Goal: Navigation & Orientation: Find specific page/section

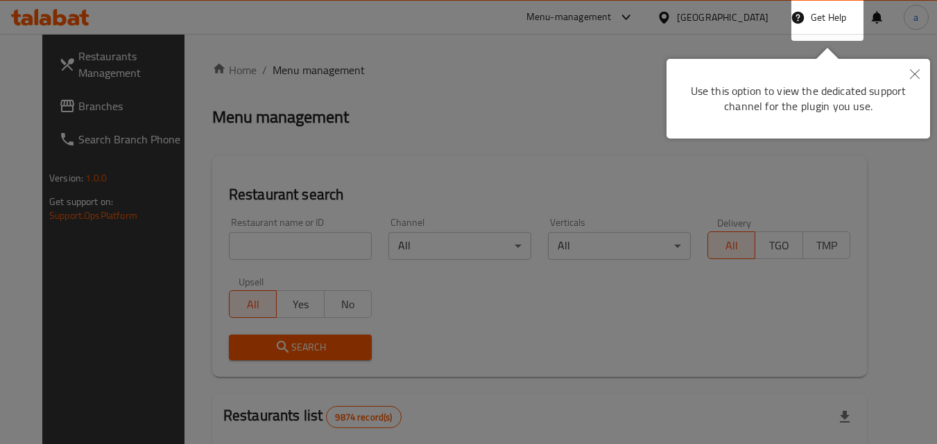
click at [917, 69] on icon "Close" at bounding box center [915, 74] width 10 height 10
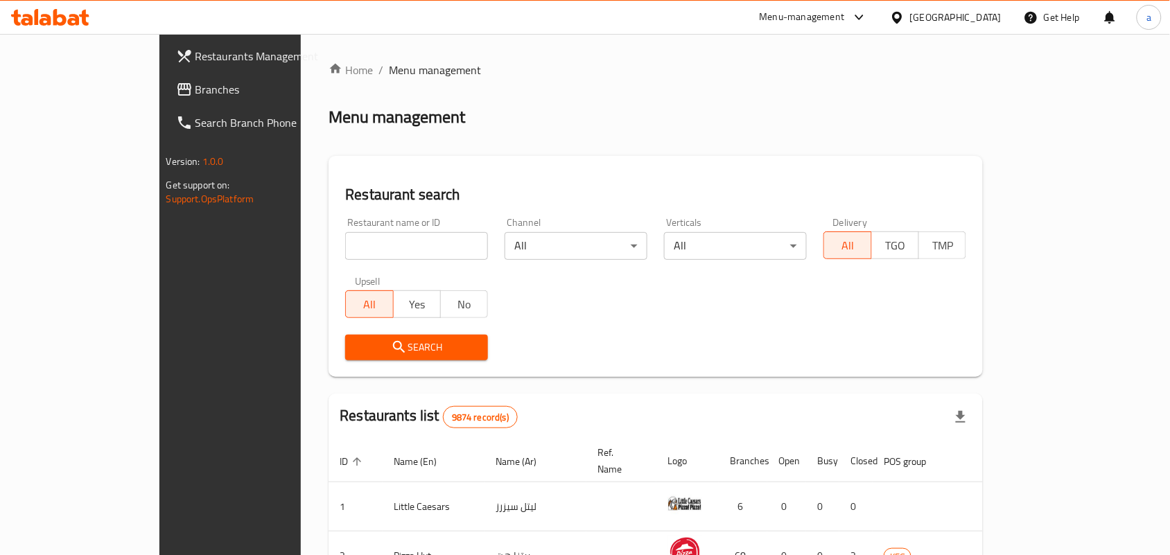
click at [936, 19] on div "[GEOGRAPHIC_DATA]" at bounding box center [956, 17] width 92 height 15
click at [588, 94] on div "Home / Menu management Menu management Restaurant search Restaurant name or ID …" at bounding box center [656, 463] width 654 height 803
click at [196, 96] on span "Branches" at bounding box center [270, 89] width 148 height 17
click at [998, 12] on div "[GEOGRAPHIC_DATA]" at bounding box center [956, 17] width 92 height 15
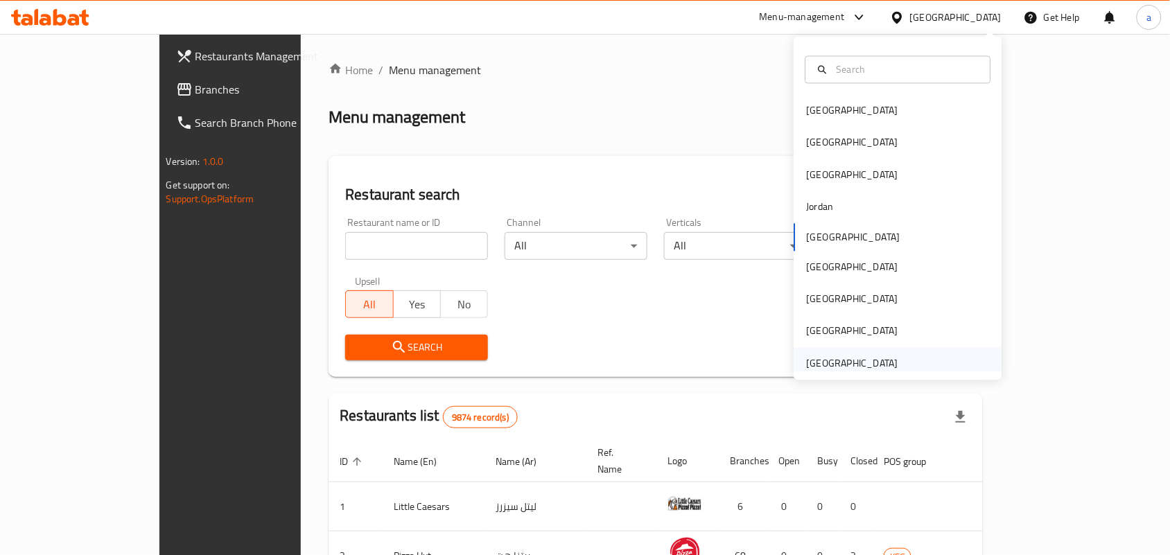
click at [923, 365] on div "United Arab Emirates" at bounding box center [899, 363] width 208 height 32
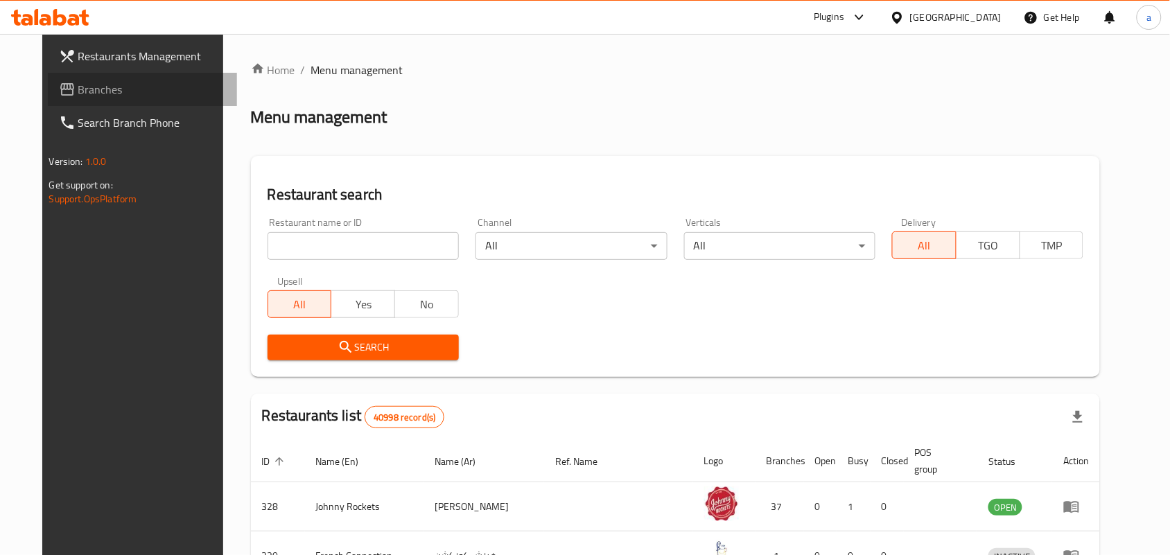
click at [83, 97] on span "Branches" at bounding box center [152, 89] width 148 height 17
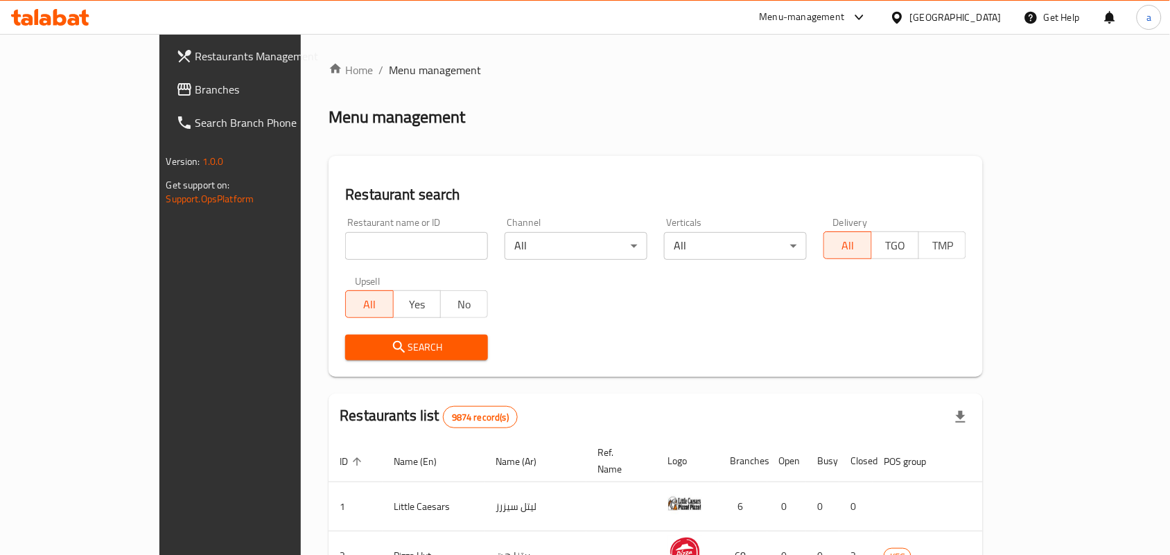
click at [986, 12] on div "[GEOGRAPHIC_DATA]" at bounding box center [956, 17] width 92 height 15
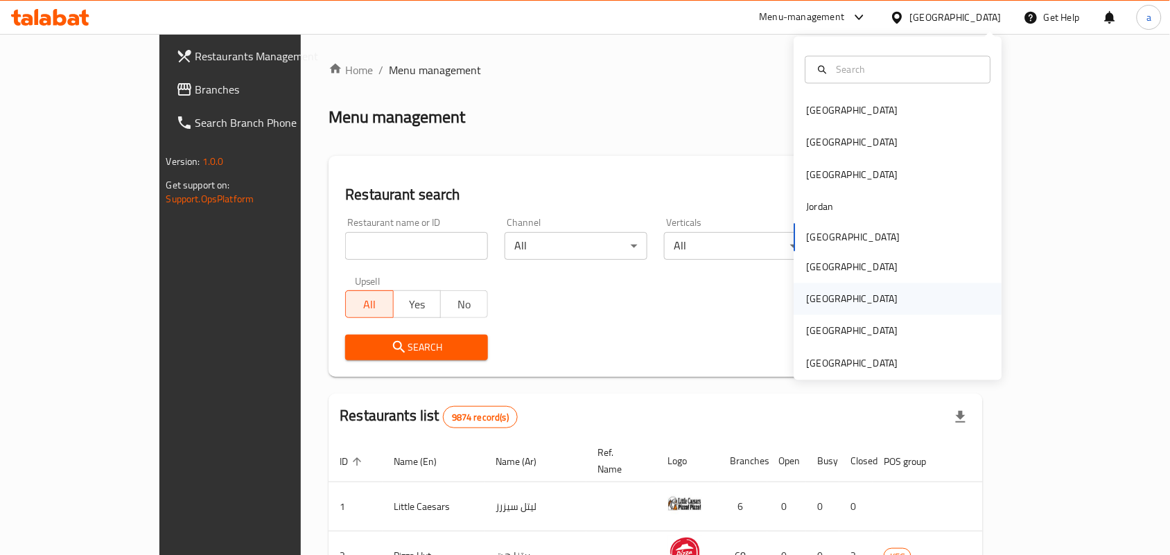
click at [835, 299] on div "Qatar" at bounding box center [899, 300] width 208 height 32
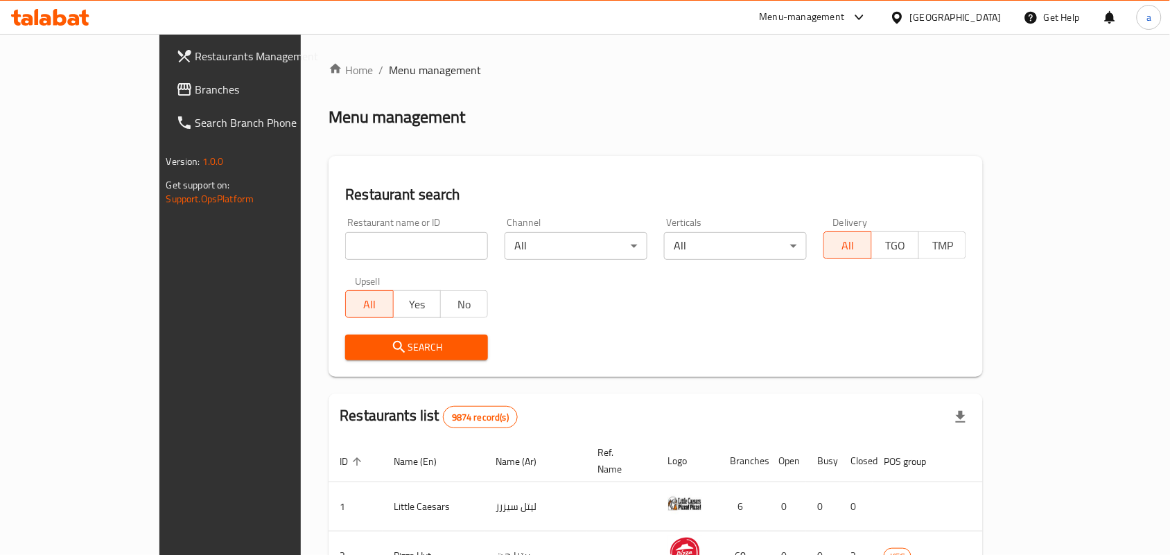
click at [982, 19] on div "[GEOGRAPHIC_DATA]" at bounding box center [956, 17] width 92 height 15
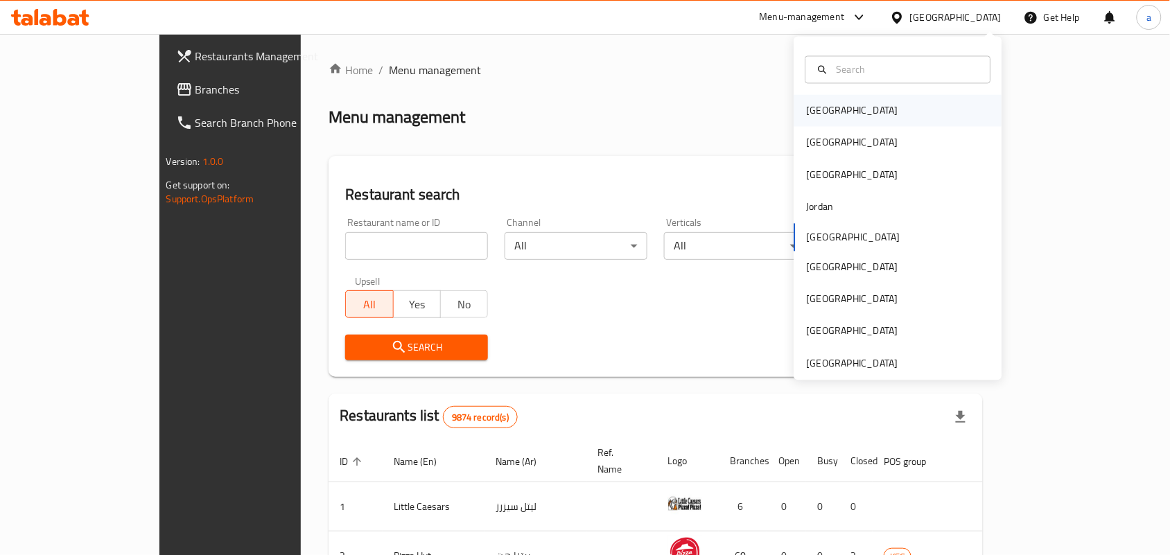
click at [884, 104] on div "[GEOGRAPHIC_DATA]" at bounding box center [899, 111] width 208 height 32
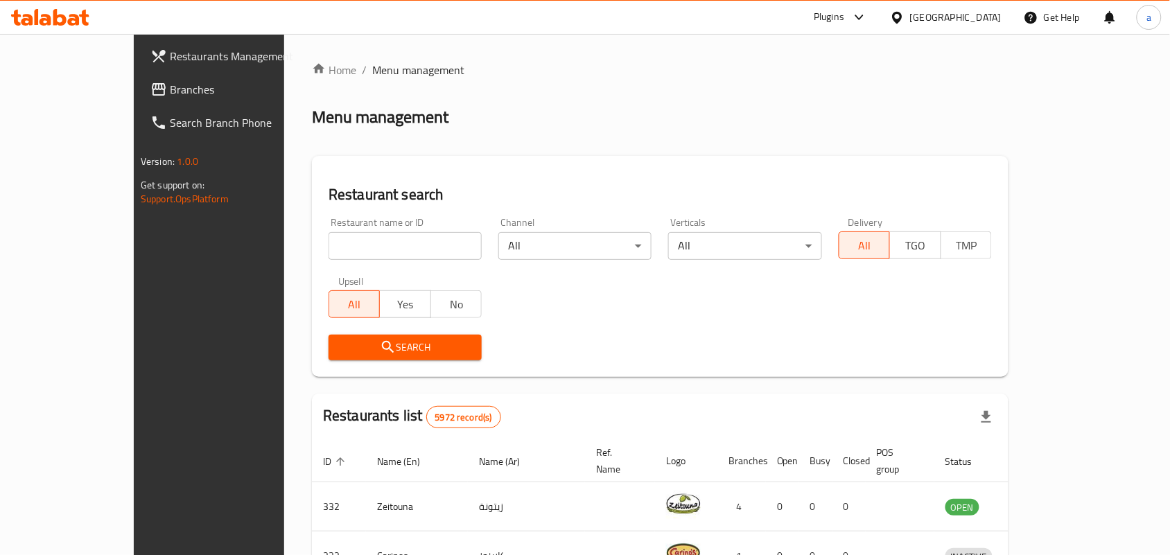
click at [170, 92] on span "Branches" at bounding box center [244, 89] width 148 height 17
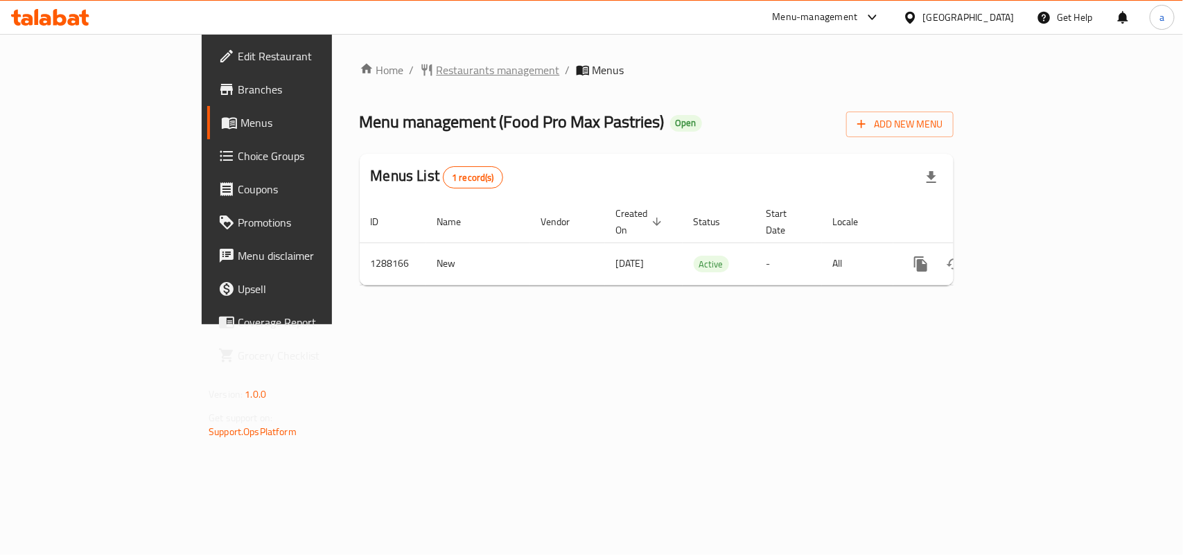
click at [437, 64] on span "Restaurants management" at bounding box center [498, 70] width 123 height 17
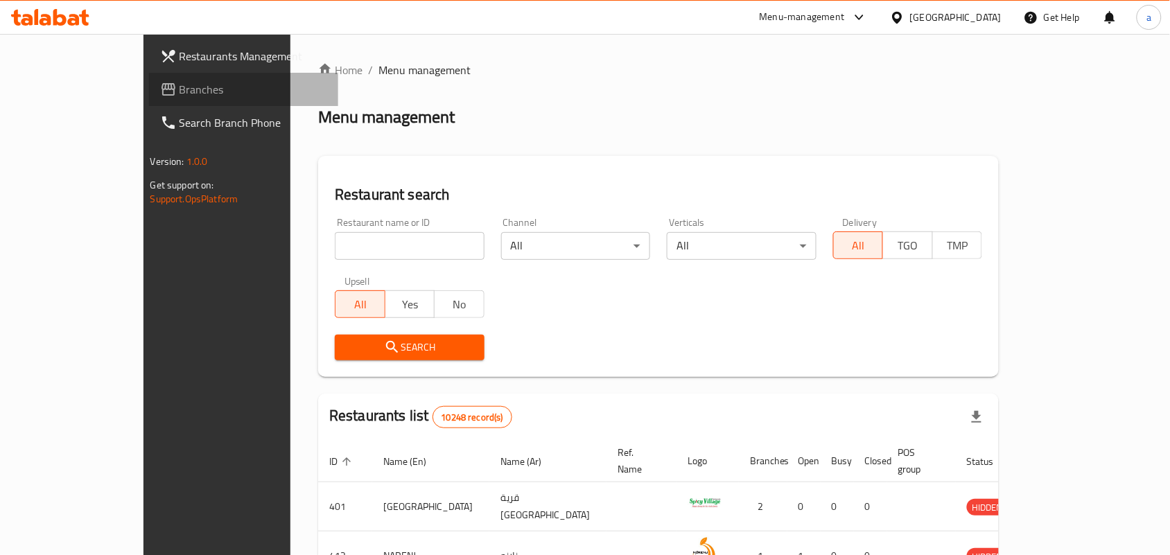
click at [180, 92] on span "Branches" at bounding box center [254, 89] width 148 height 17
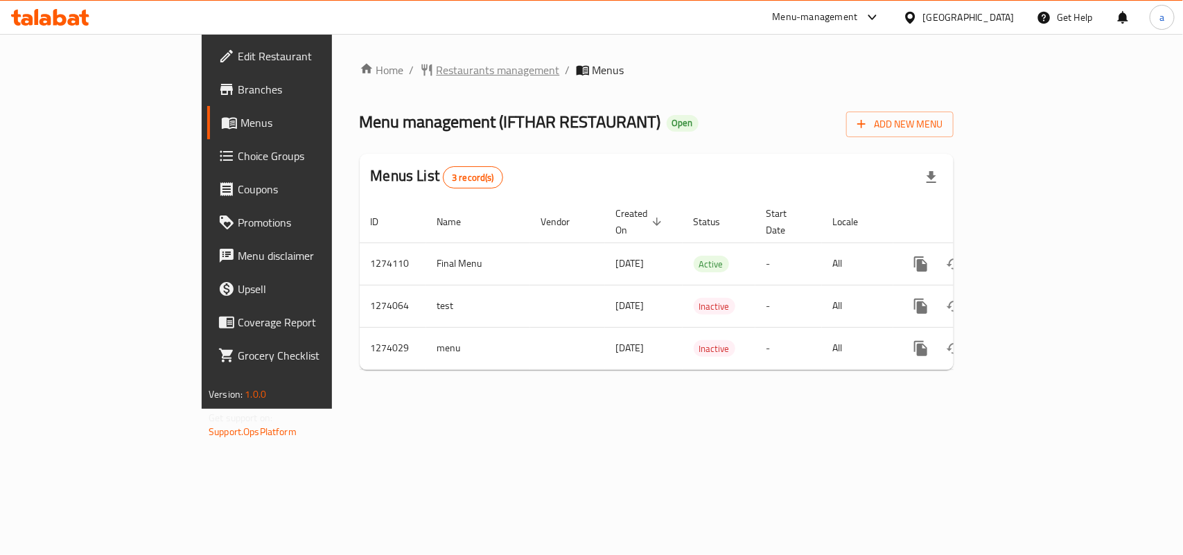
click at [437, 75] on span "Restaurants management" at bounding box center [498, 70] width 123 height 17
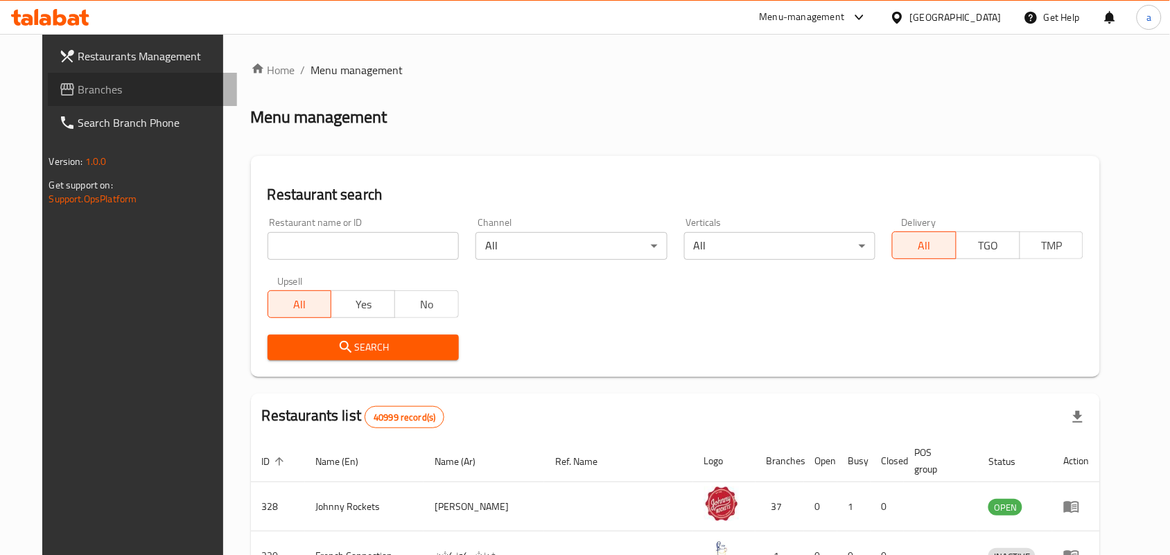
click at [137, 89] on span "Branches" at bounding box center [152, 89] width 148 height 17
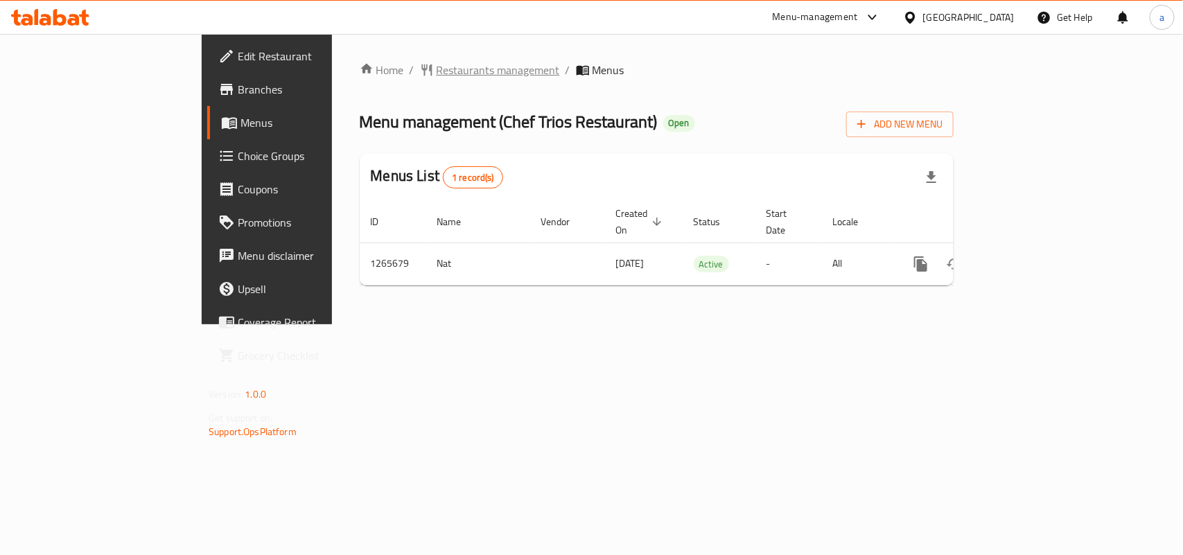
click at [437, 62] on span "Restaurants management" at bounding box center [498, 70] width 123 height 17
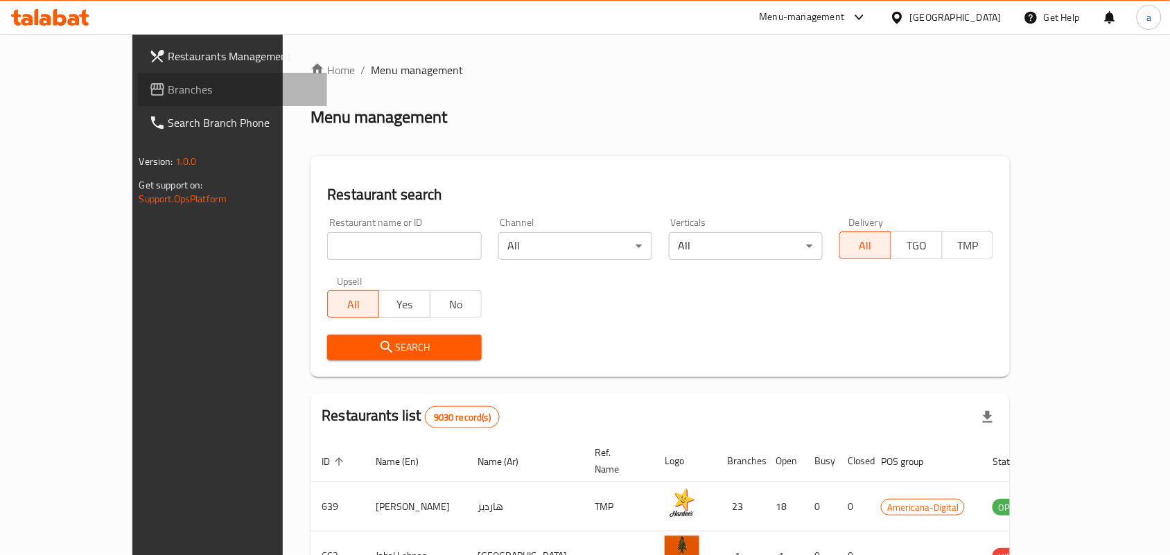
click at [168, 88] on span "Branches" at bounding box center [242, 89] width 148 height 17
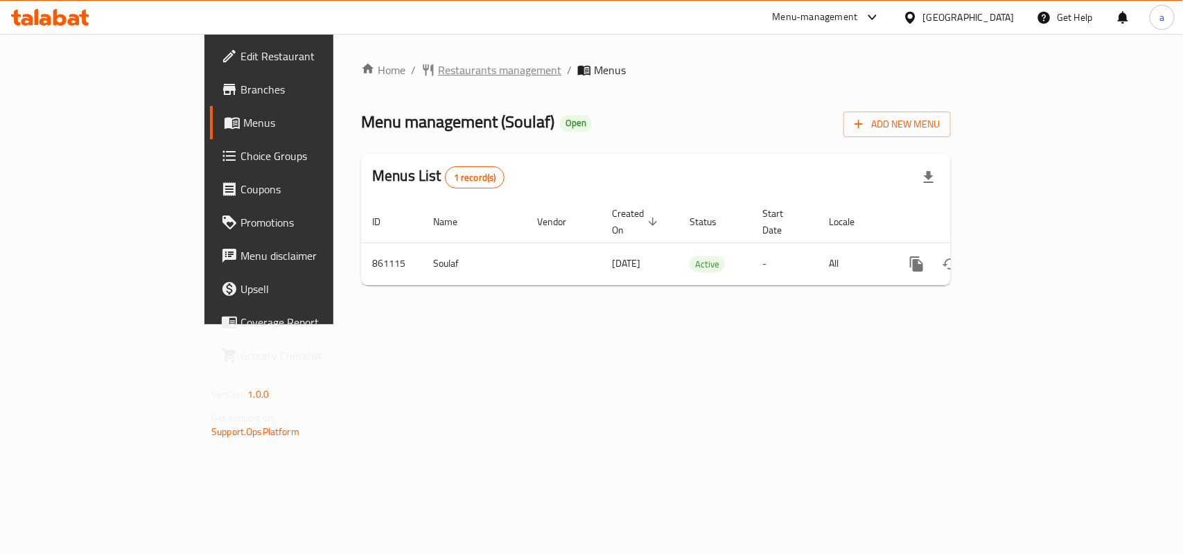
click at [438, 73] on span "Restaurants management" at bounding box center [499, 70] width 123 height 17
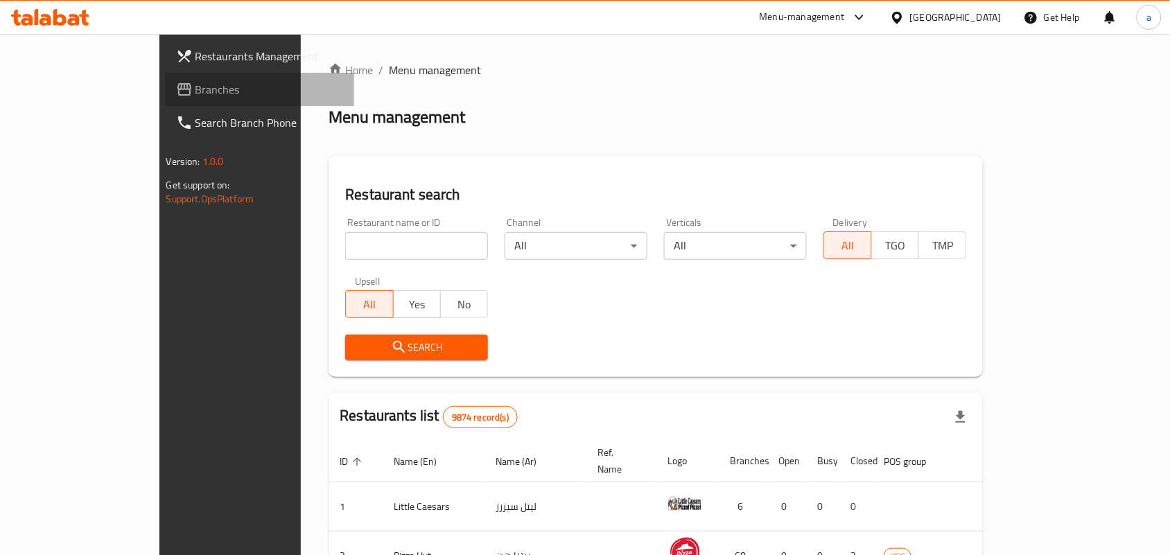
click at [196, 85] on span "Branches" at bounding box center [270, 89] width 148 height 17
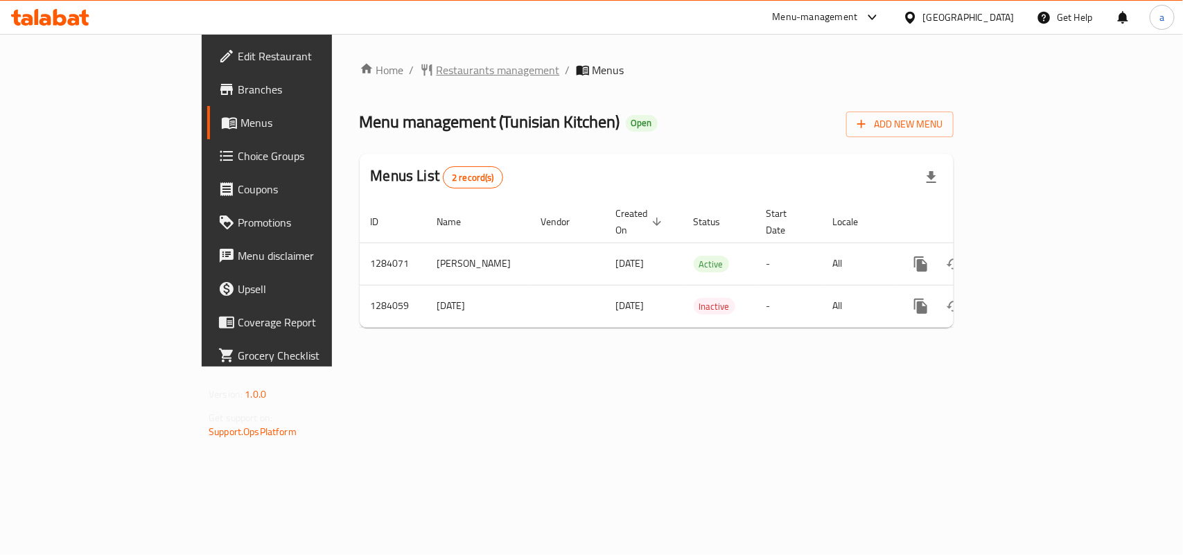
click at [437, 71] on span "Restaurants management" at bounding box center [498, 70] width 123 height 17
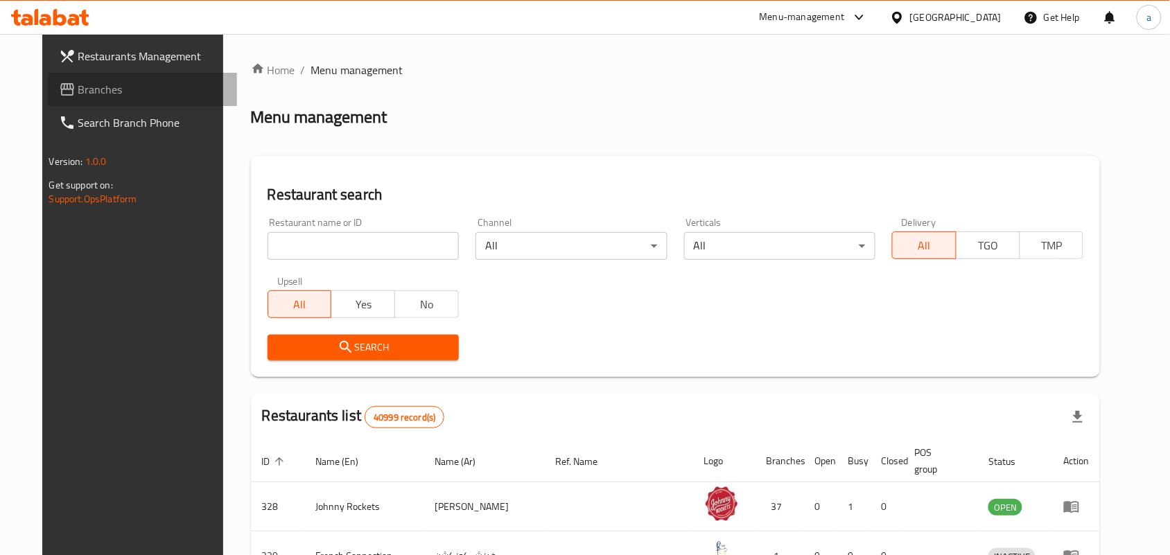
click at [78, 83] on span "Branches" at bounding box center [152, 89] width 148 height 17
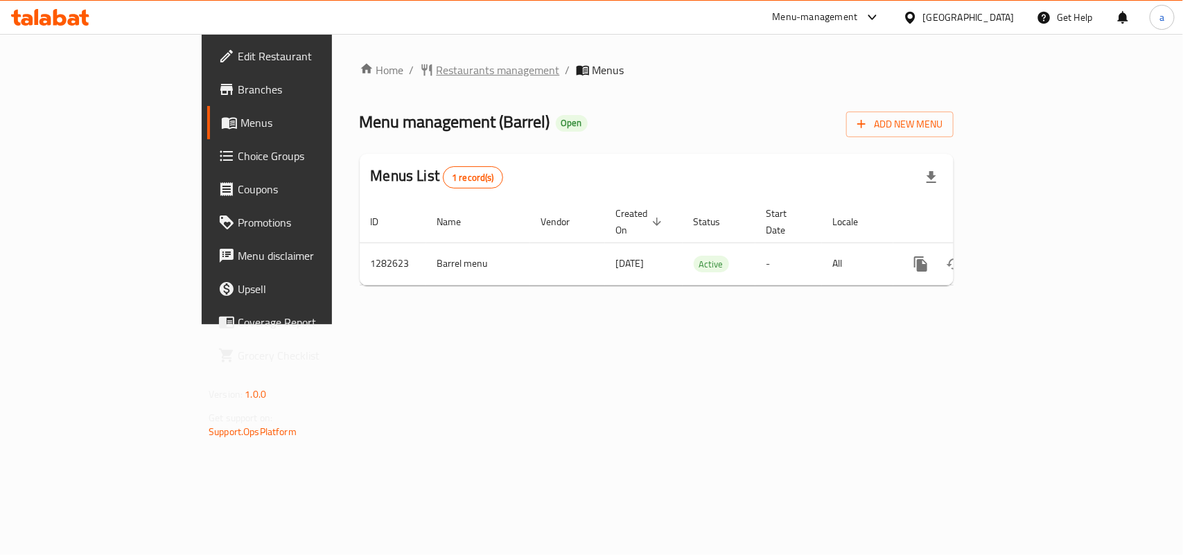
click at [437, 73] on span "Restaurants management" at bounding box center [498, 70] width 123 height 17
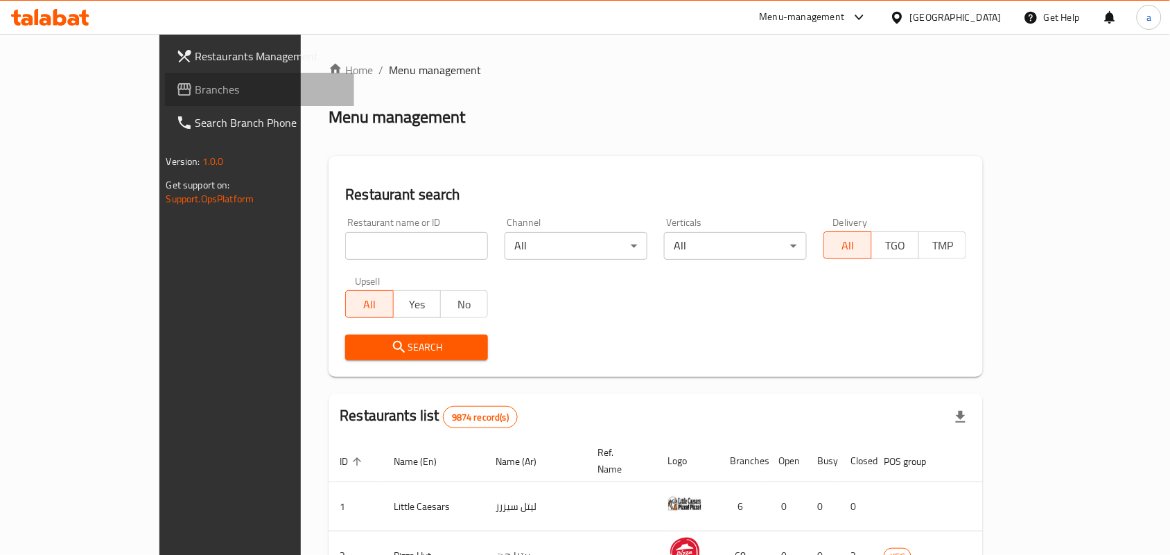
click at [196, 88] on span "Branches" at bounding box center [270, 89] width 148 height 17
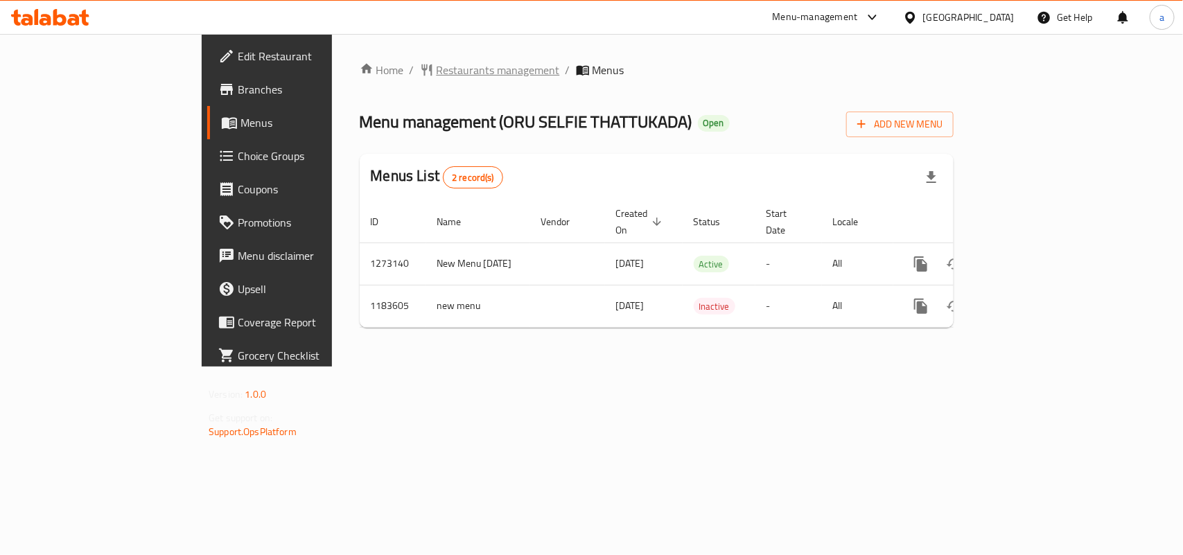
click at [437, 67] on span "Restaurants management" at bounding box center [498, 70] width 123 height 17
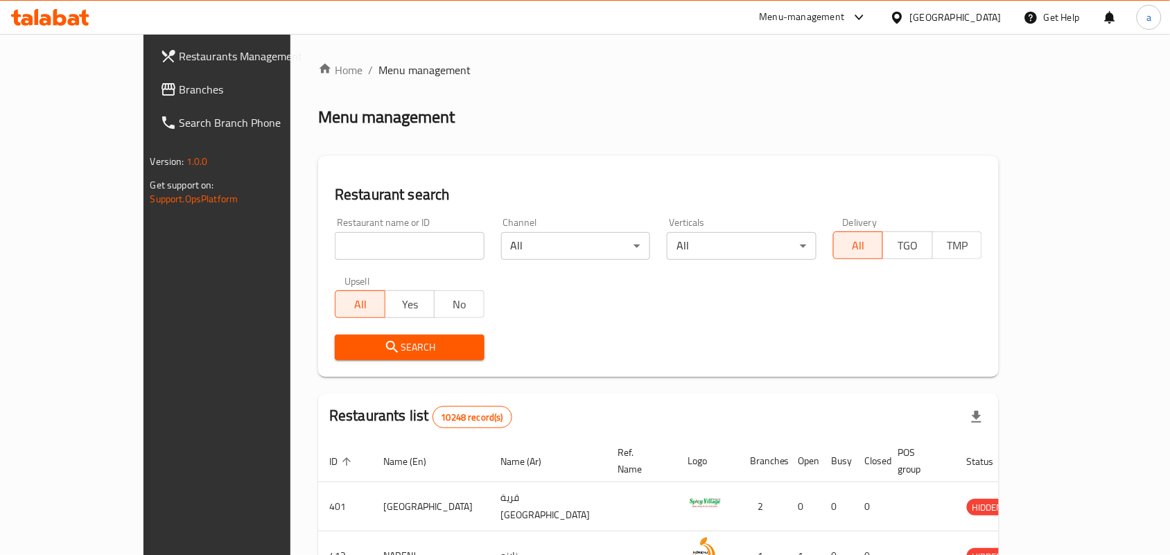
click at [180, 85] on span "Branches" at bounding box center [254, 89] width 148 height 17
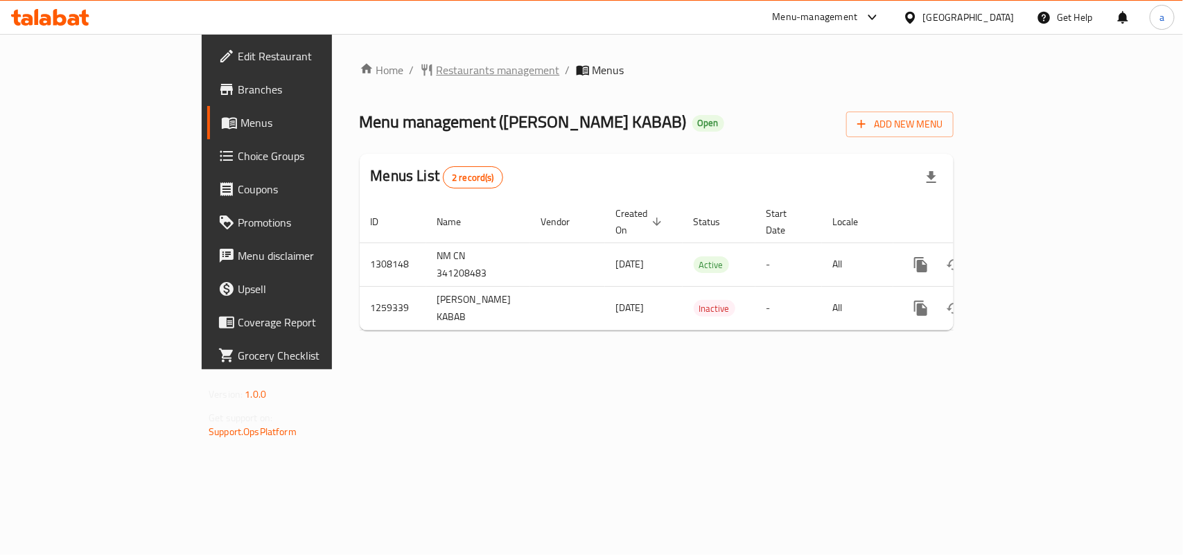
click at [437, 75] on span "Restaurants management" at bounding box center [498, 70] width 123 height 17
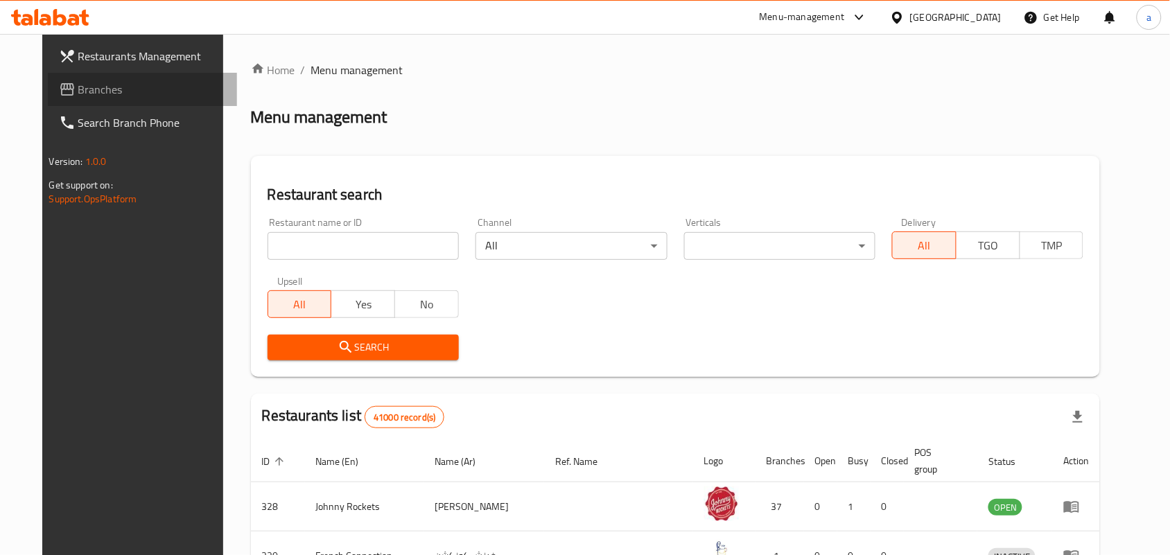
click at [91, 103] on link "Branches" at bounding box center [143, 89] width 190 height 33
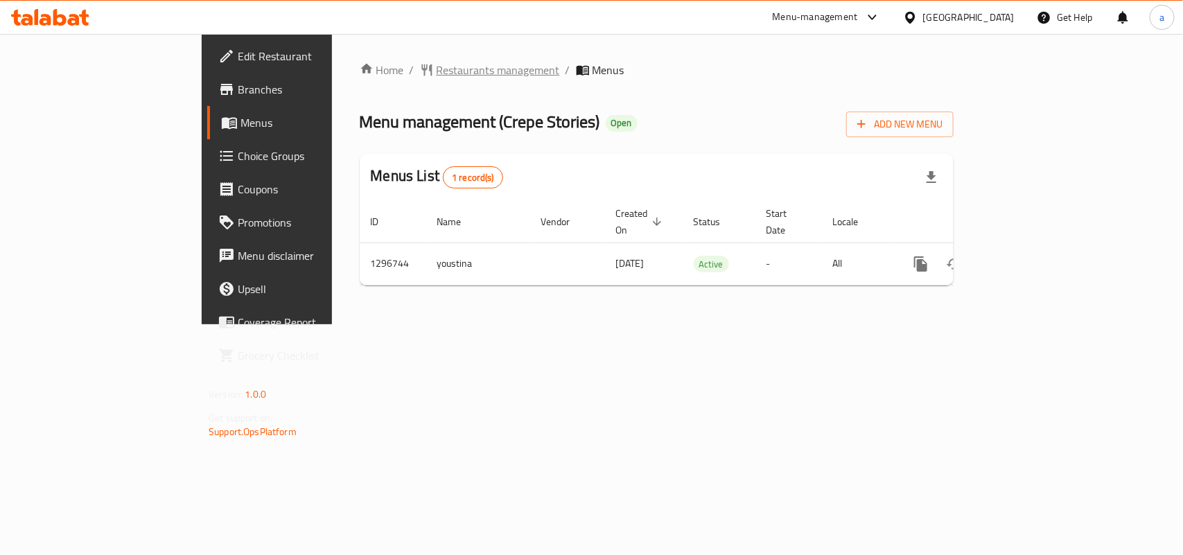
click at [437, 62] on span "Restaurants management" at bounding box center [498, 70] width 123 height 17
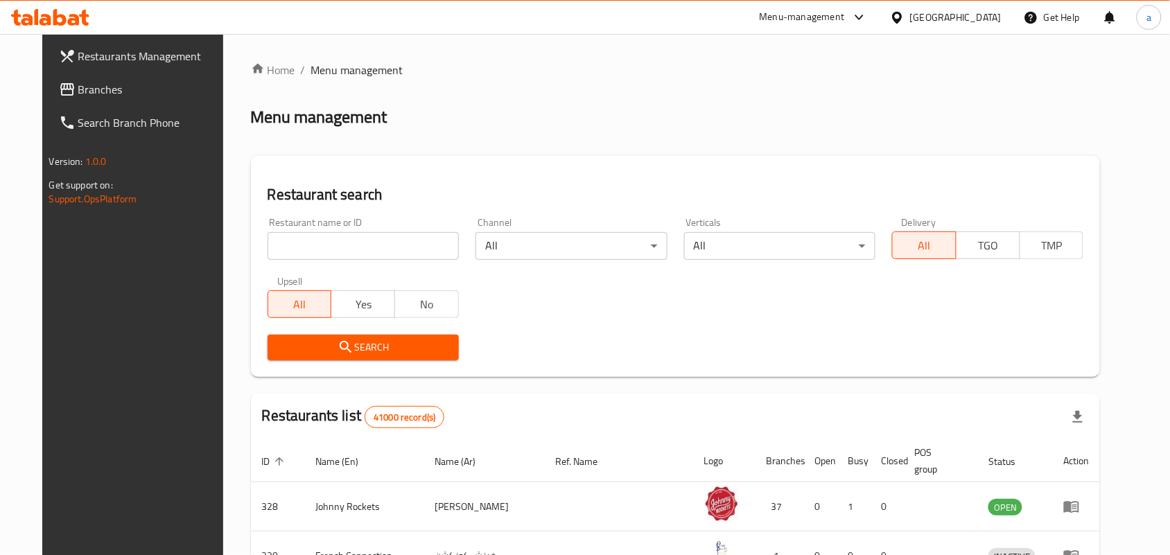
click at [94, 94] on span "Branches" at bounding box center [152, 89] width 148 height 17
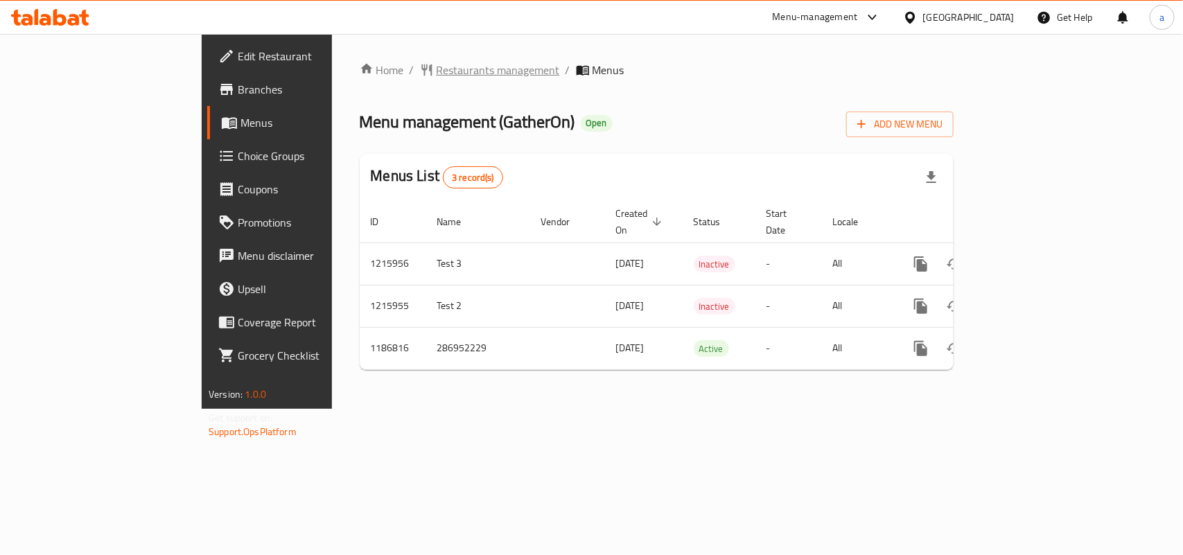
click at [437, 73] on span "Restaurants management" at bounding box center [498, 70] width 123 height 17
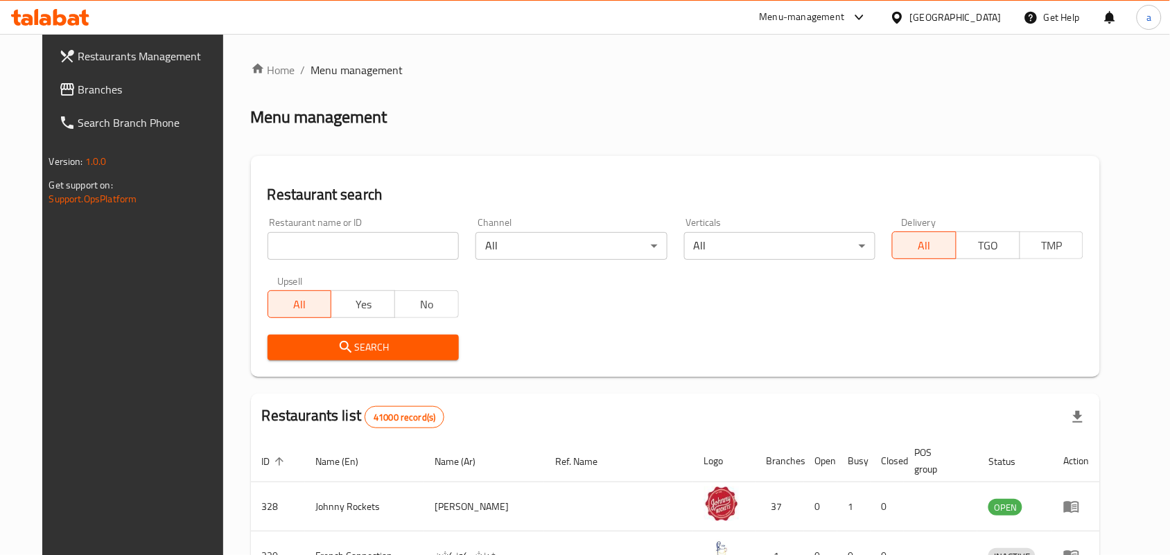
click at [102, 94] on span "Branches" at bounding box center [152, 89] width 148 height 17
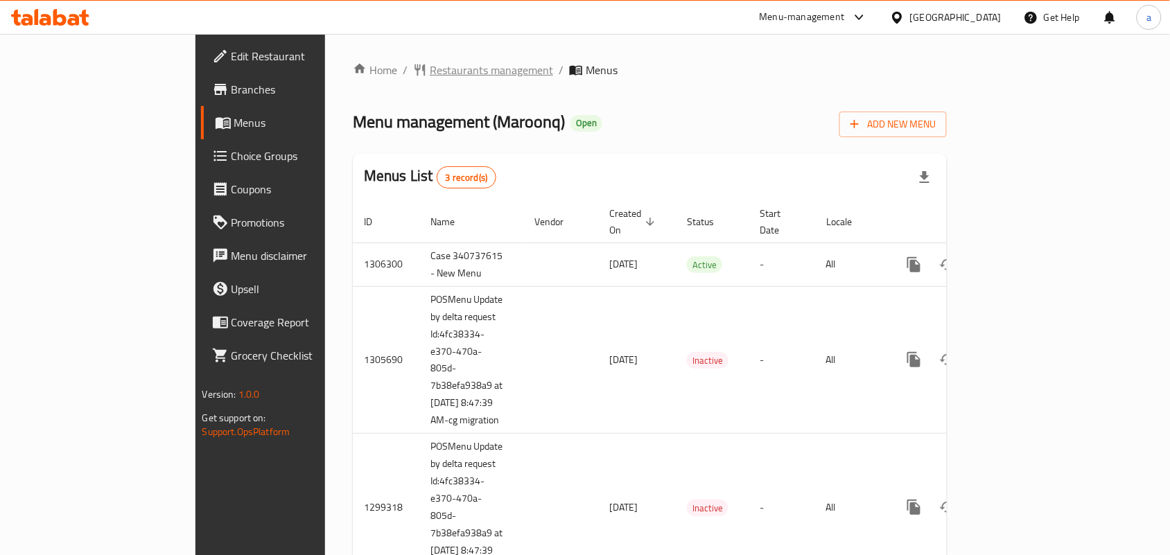
click at [430, 69] on span "Restaurants management" at bounding box center [491, 70] width 123 height 17
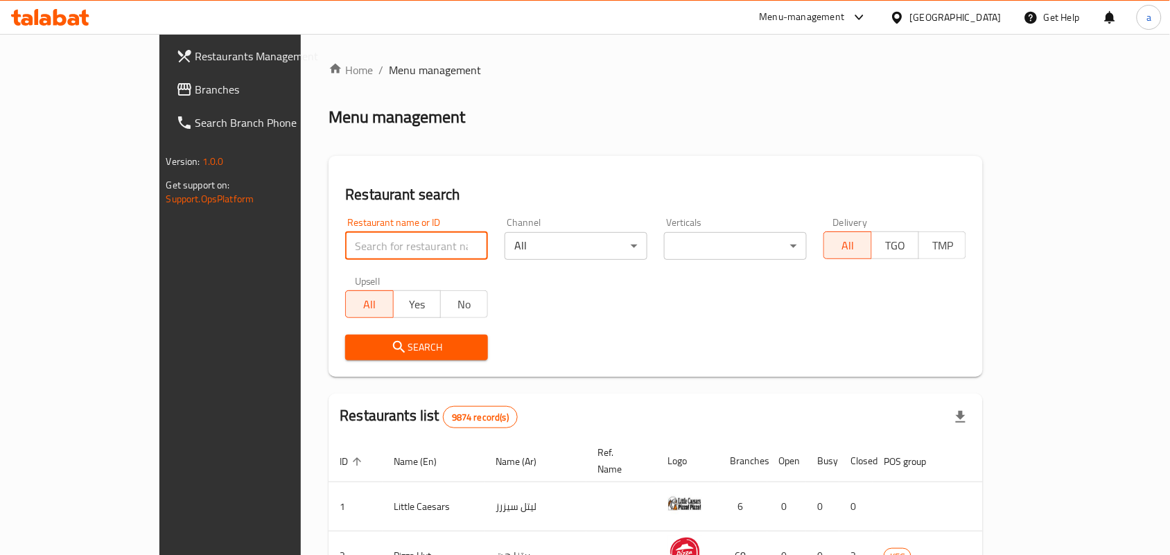
click at [345, 248] on input "search" at bounding box center [416, 246] width 143 height 28
paste input "701289"
type input "701289"
click button "Search" at bounding box center [416, 348] width 143 height 26
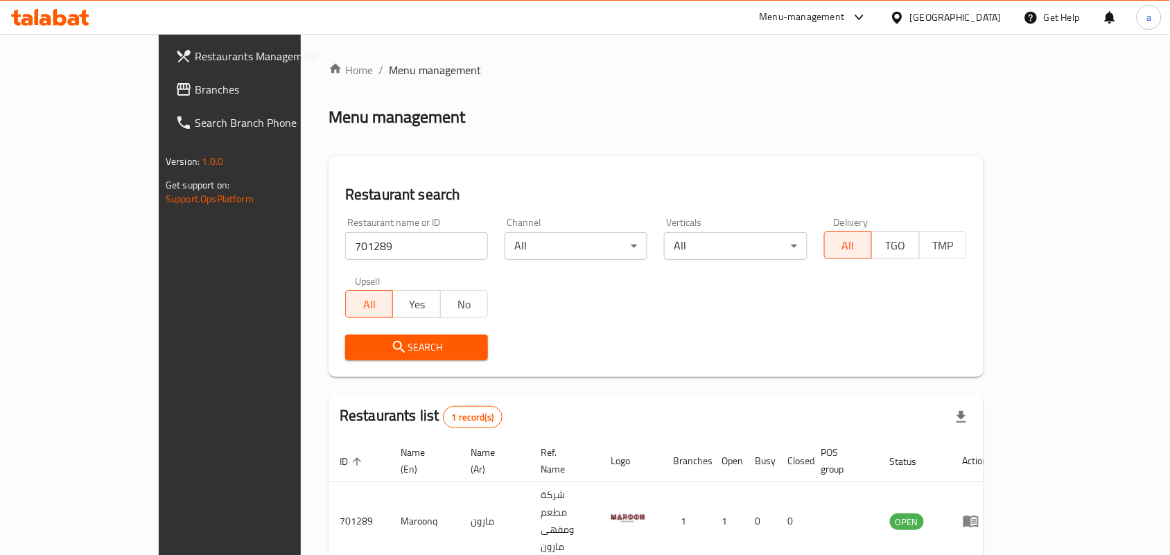
click at [164, 77] on link "Branches" at bounding box center [259, 89] width 190 height 33
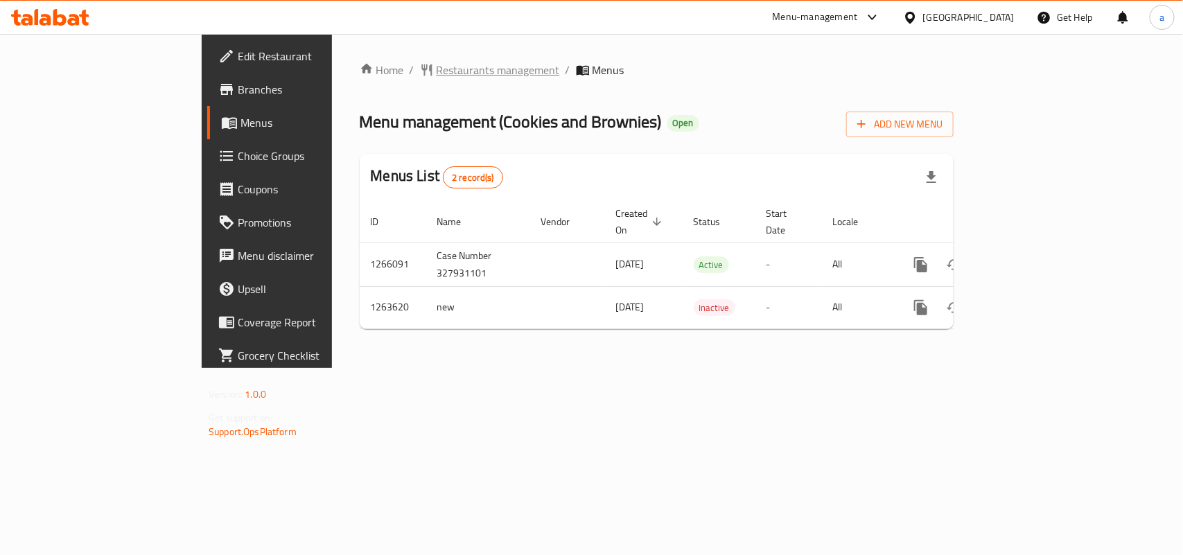
click at [437, 74] on span "Restaurants management" at bounding box center [498, 70] width 123 height 17
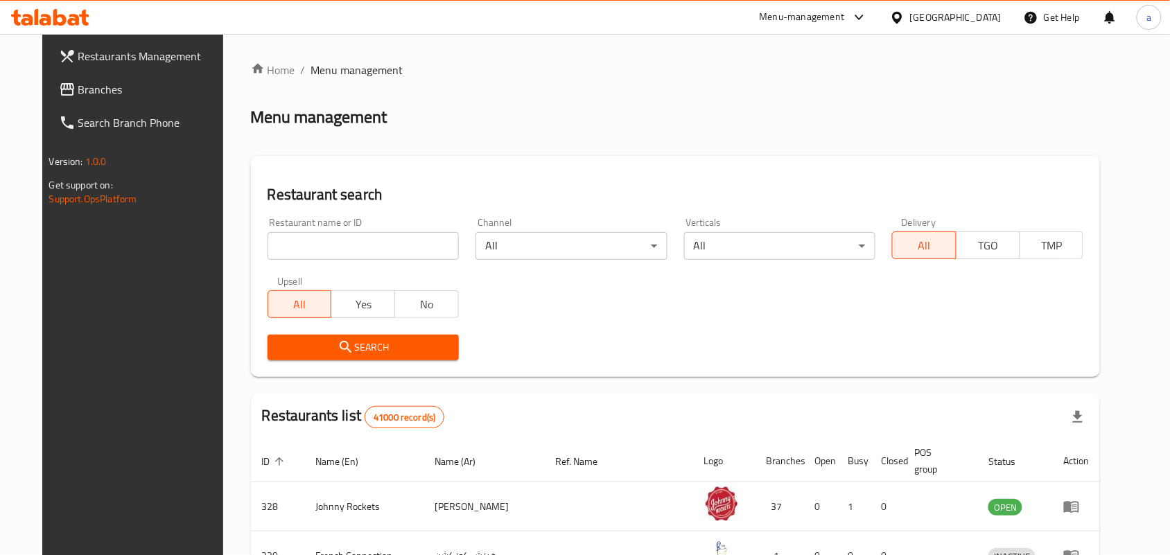
click at [85, 84] on span "Branches" at bounding box center [152, 89] width 148 height 17
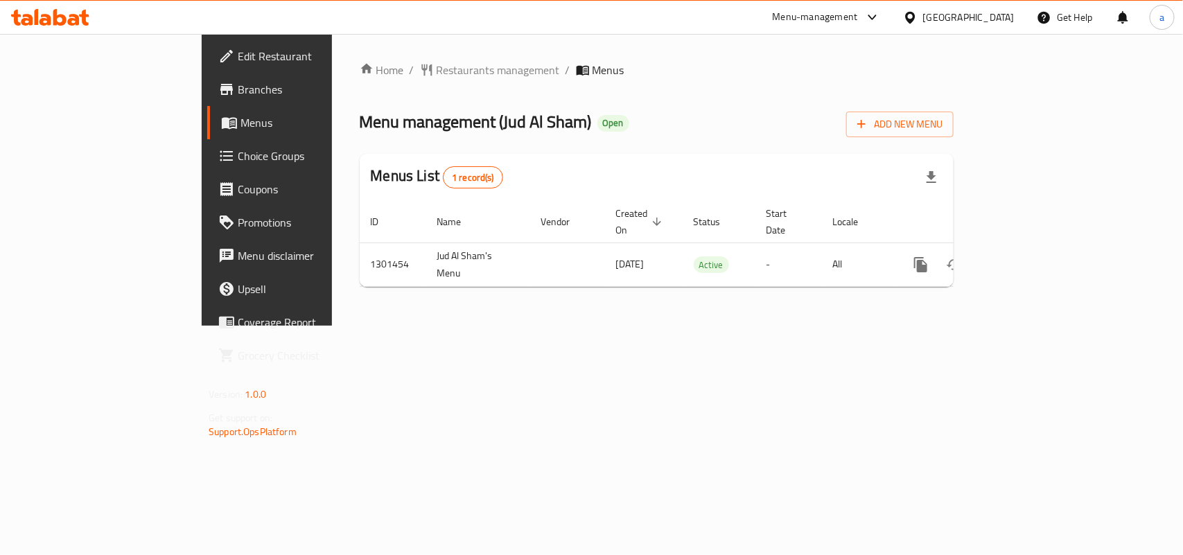
click at [362, 81] on div "Home / Restaurants management / Menus Menu management ( Jud Al Sham ) Open Add …" at bounding box center [657, 180] width 594 height 236
click at [437, 62] on span "Restaurants management" at bounding box center [498, 70] width 123 height 17
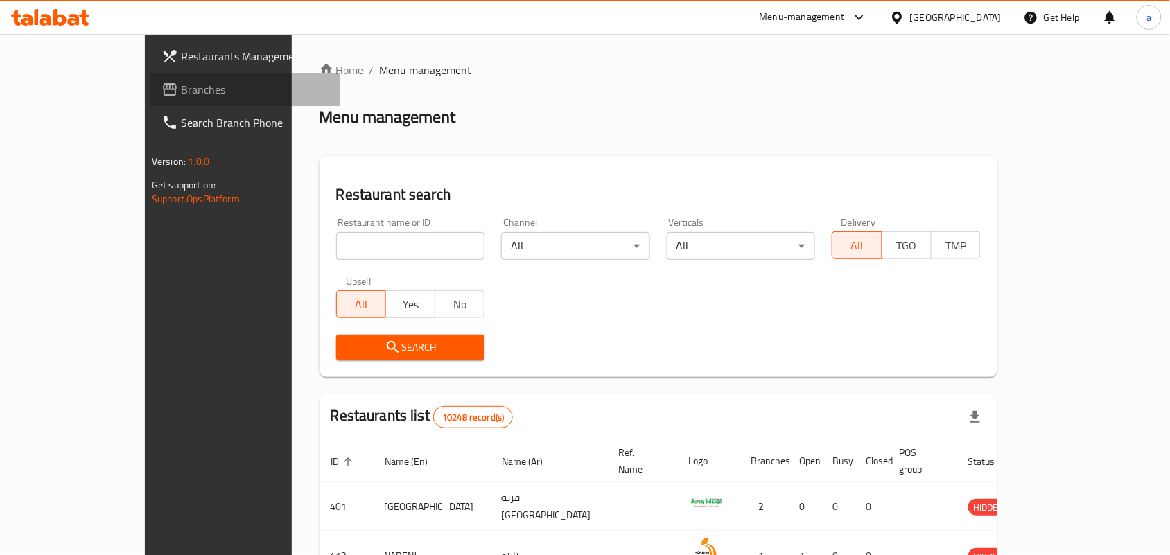
click at [181, 89] on span "Branches" at bounding box center [255, 89] width 148 height 17
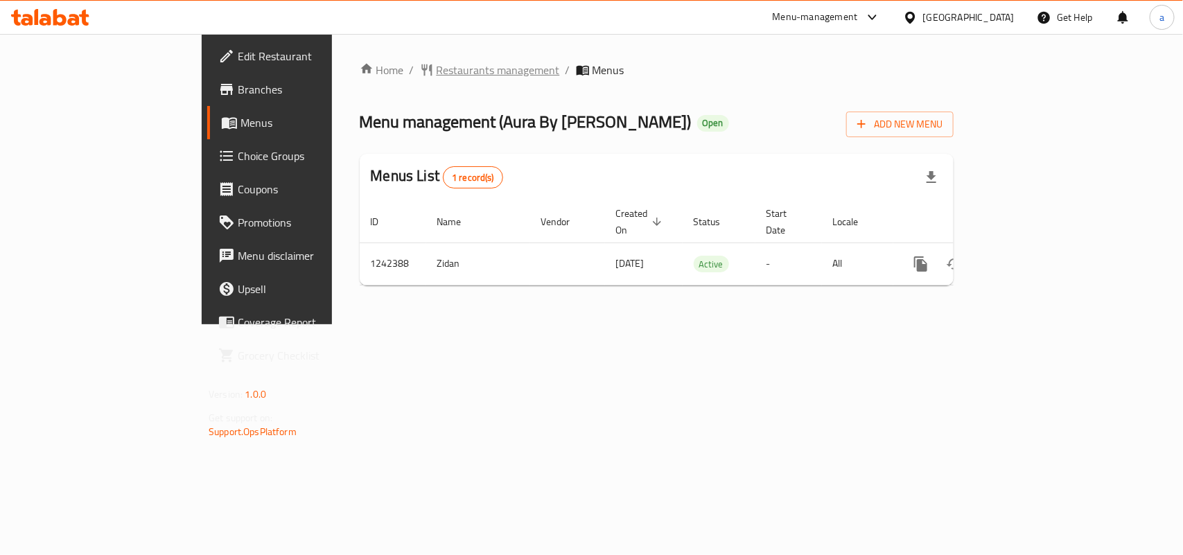
click at [374, 80] on div "Home / Restaurants management / Menus Menu management ( Aura By Sree ) Open Add…" at bounding box center [657, 179] width 594 height 235
click at [437, 73] on span "Restaurants management" at bounding box center [498, 70] width 123 height 17
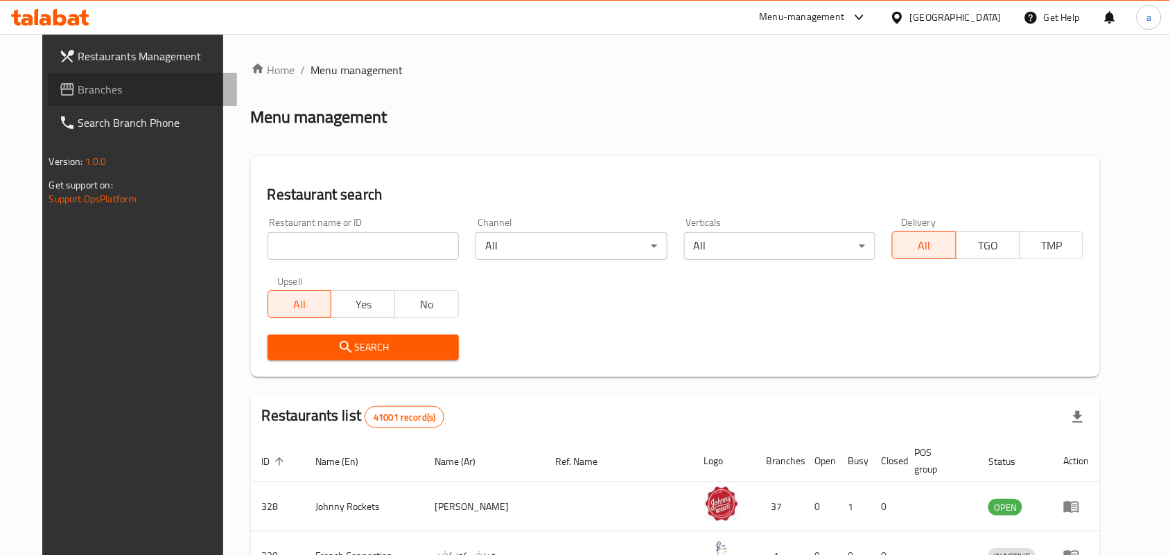
click at [139, 85] on span "Branches" at bounding box center [152, 89] width 148 height 17
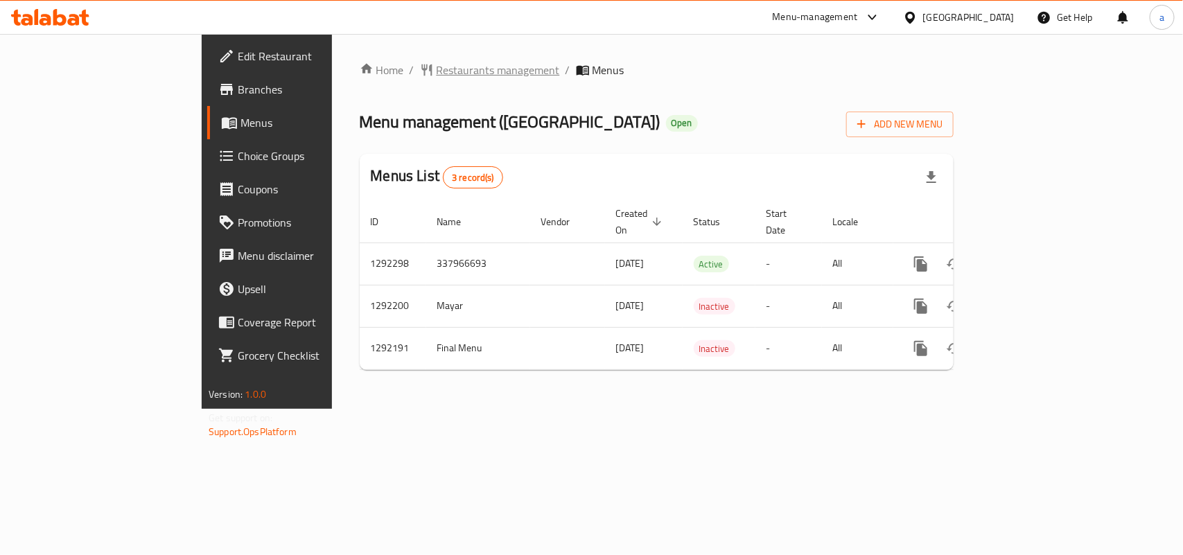
click at [437, 67] on span "Restaurants management" at bounding box center [498, 70] width 123 height 17
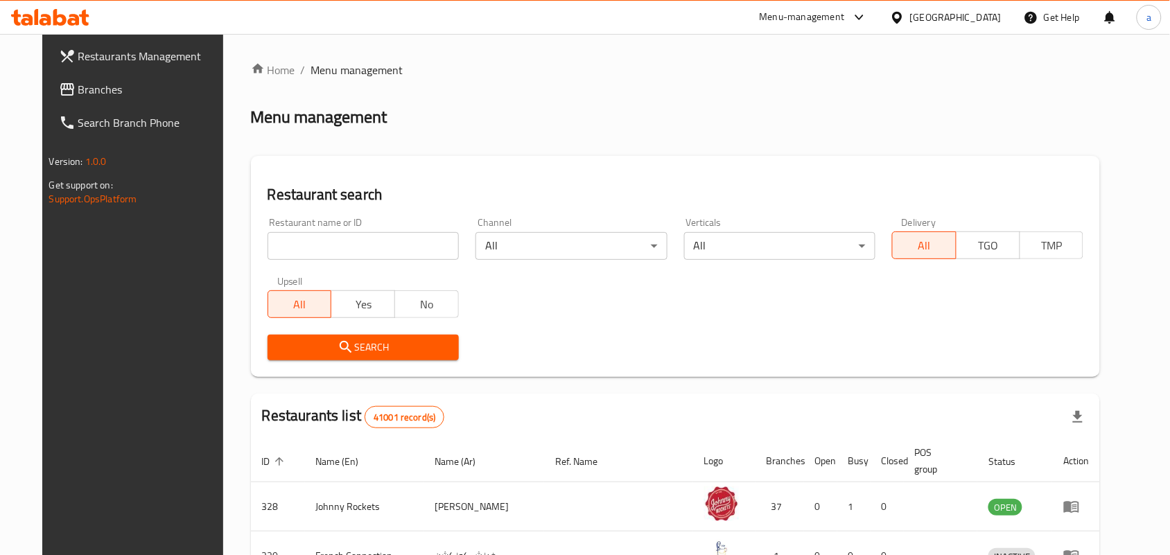
click at [121, 91] on span "Branches" at bounding box center [152, 89] width 148 height 17
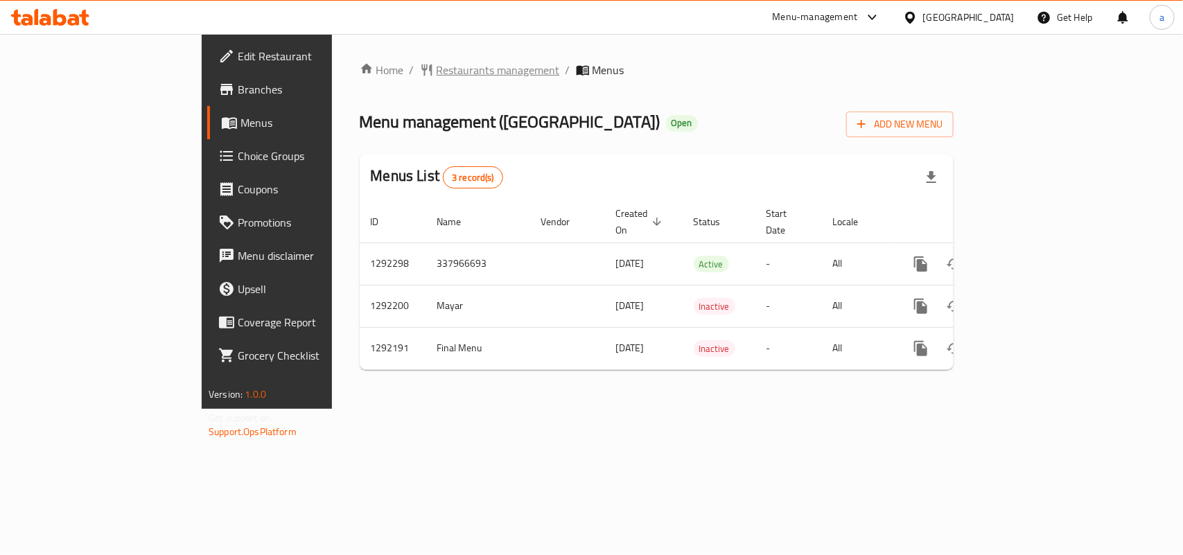
click at [437, 77] on span "Restaurants management" at bounding box center [498, 70] width 123 height 17
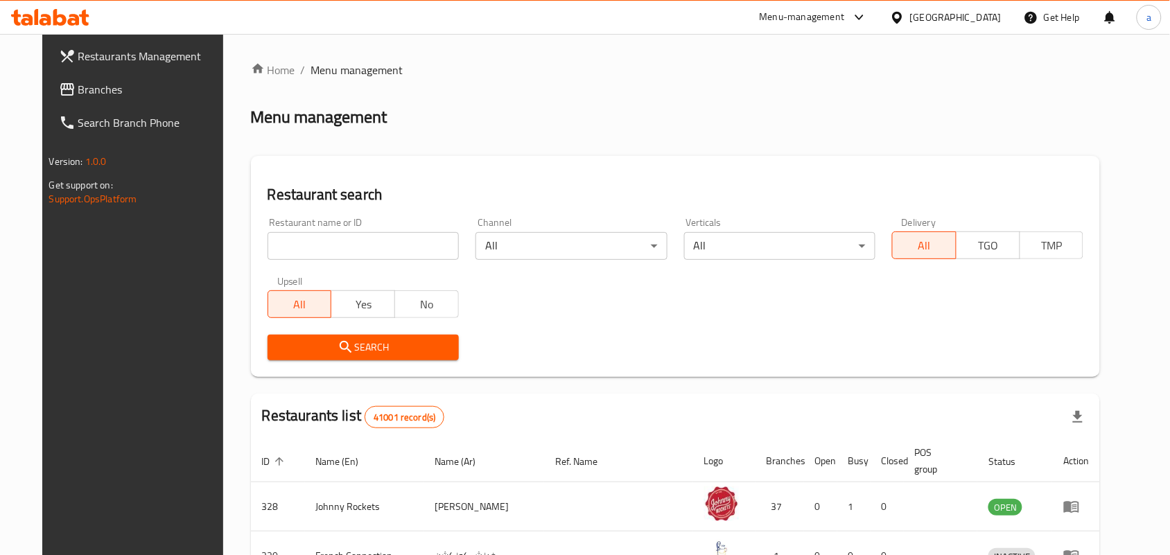
click at [78, 88] on span "Branches" at bounding box center [152, 89] width 148 height 17
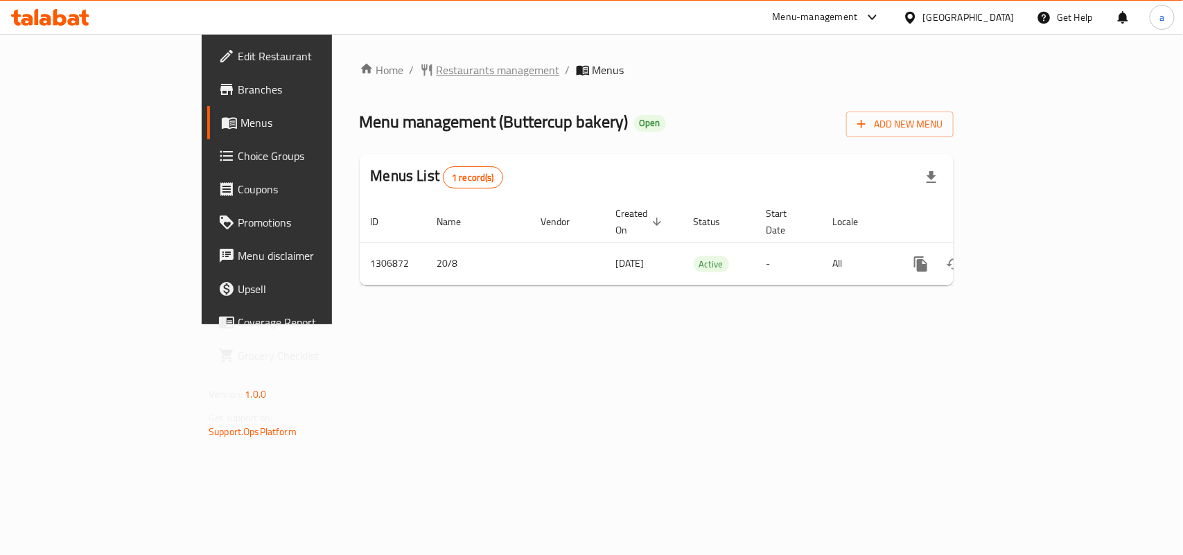
click at [437, 71] on span "Restaurants management" at bounding box center [498, 70] width 123 height 17
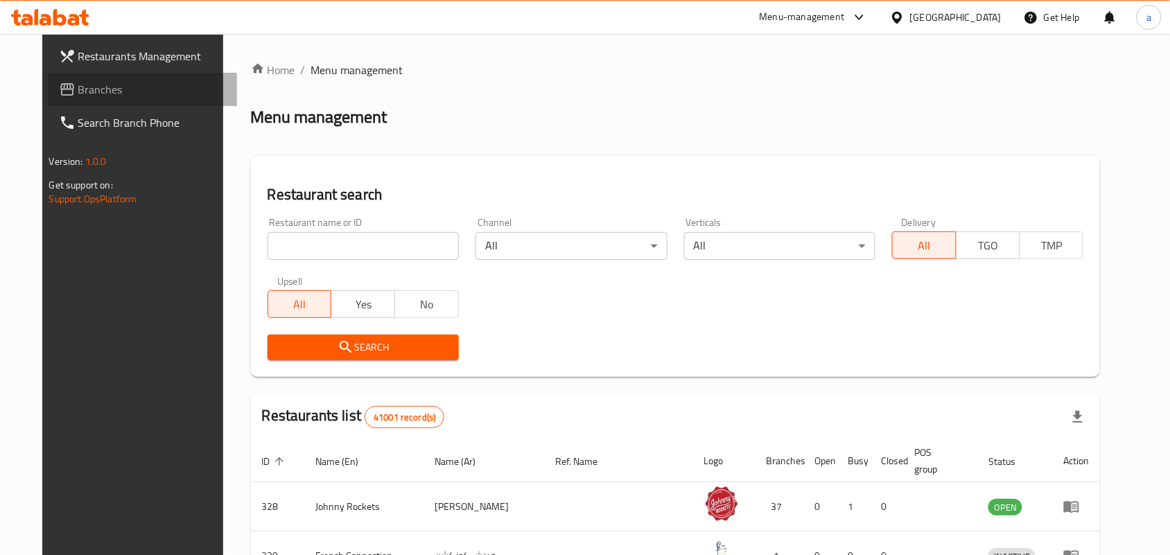
click at [115, 91] on span "Branches" at bounding box center [152, 89] width 148 height 17
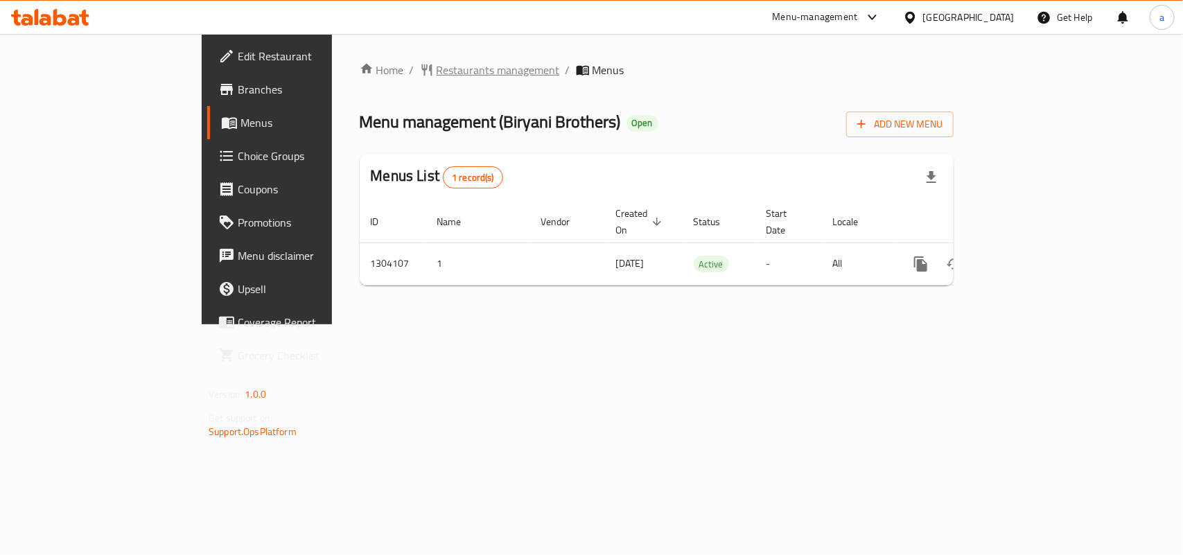
click at [437, 71] on span "Restaurants management" at bounding box center [498, 70] width 123 height 17
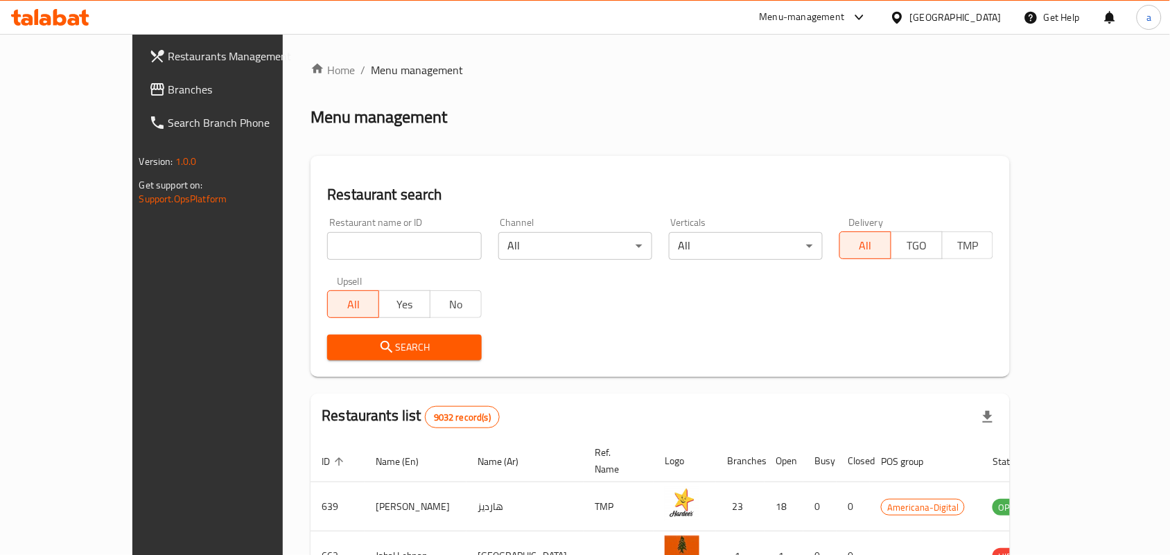
click at [168, 87] on span "Branches" at bounding box center [242, 89] width 148 height 17
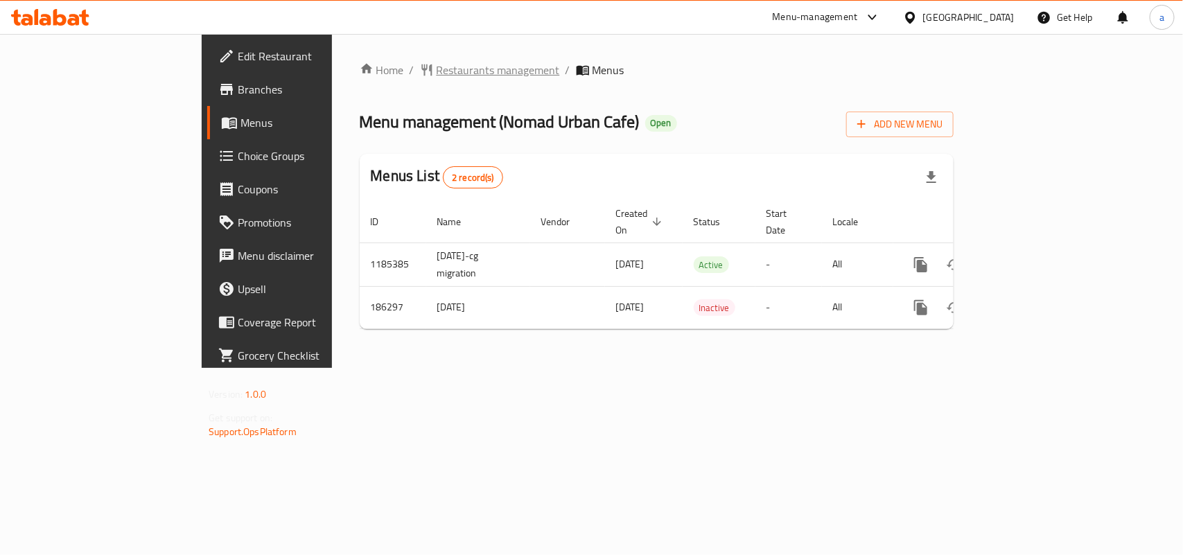
click at [437, 63] on span "Restaurants management" at bounding box center [498, 70] width 123 height 17
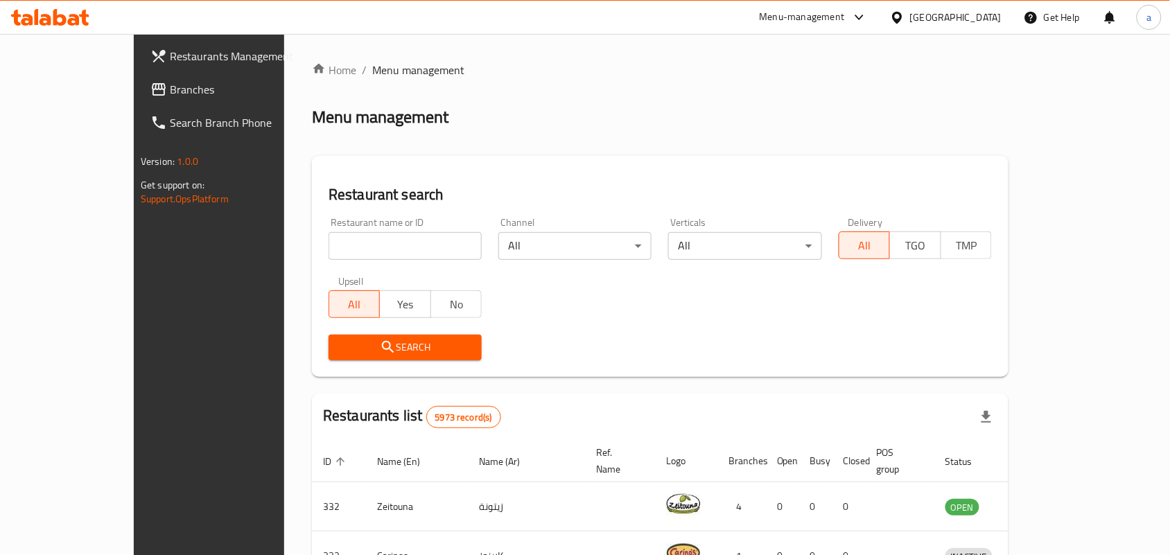
drag, startPoint x: 77, startPoint y: 91, endPoint x: 92, endPoint y: 109, distance: 23.6
click at [170, 91] on span "Branches" at bounding box center [244, 89] width 148 height 17
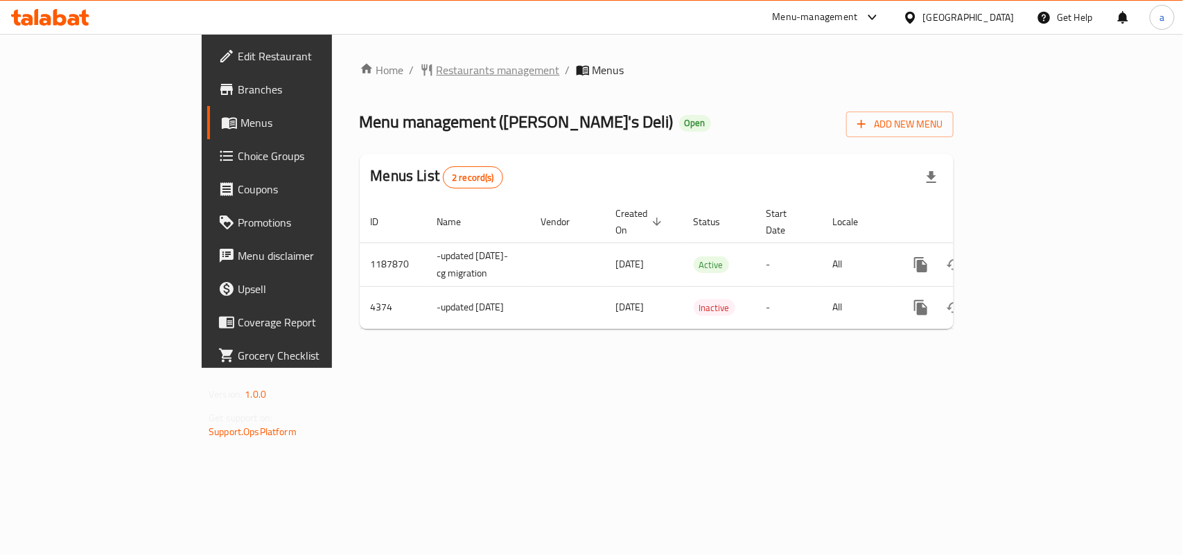
click at [437, 73] on span "Restaurants management" at bounding box center [498, 70] width 123 height 17
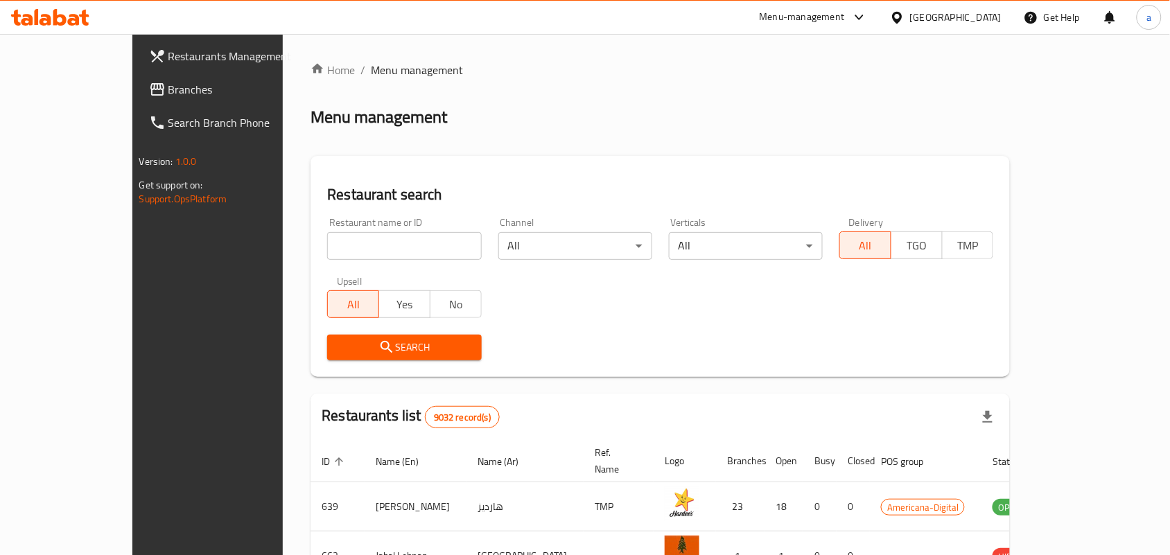
click at [168, 91] on span "Branches" at bounding box center [242, 89] width 148 height 17
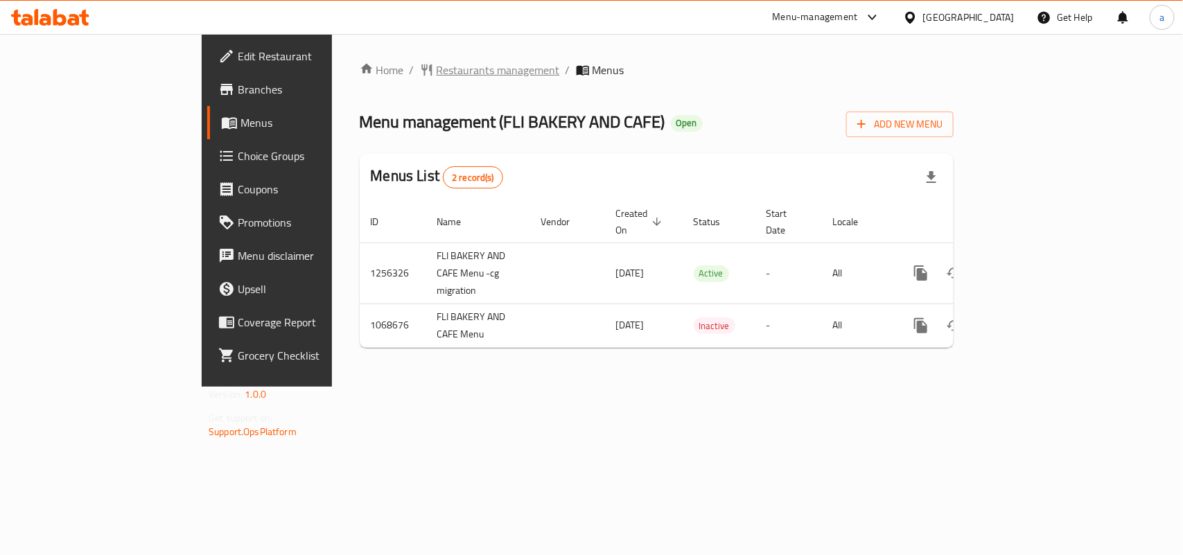
click at [437, 74] on span "Restaurants management" at bounding box center [498, 70] width 123 height 17
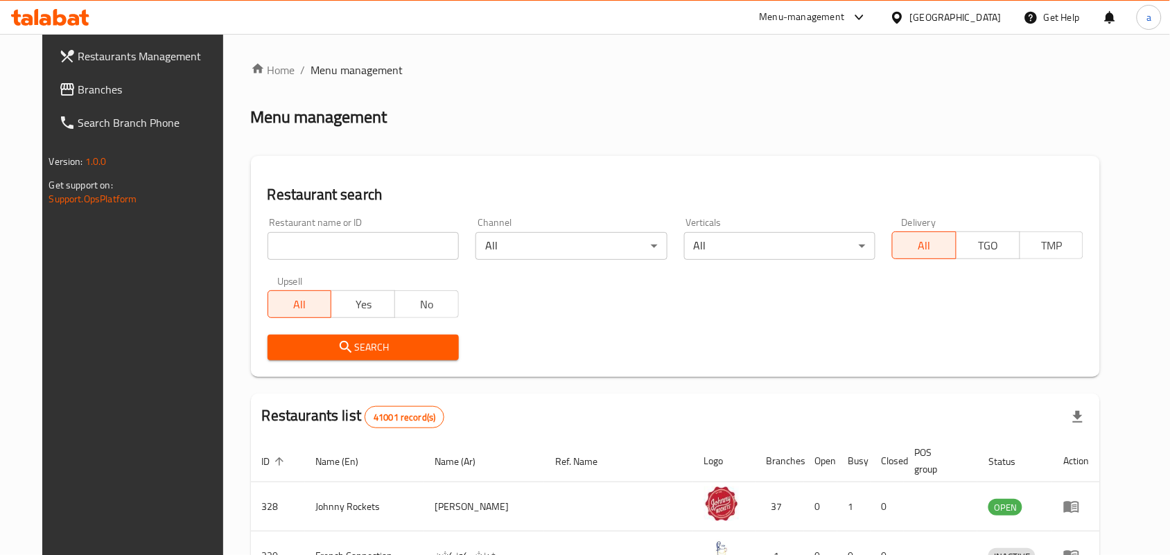
click at [80, 78] on link "Branches" at bounding box center [143, 89] width 190 height 33
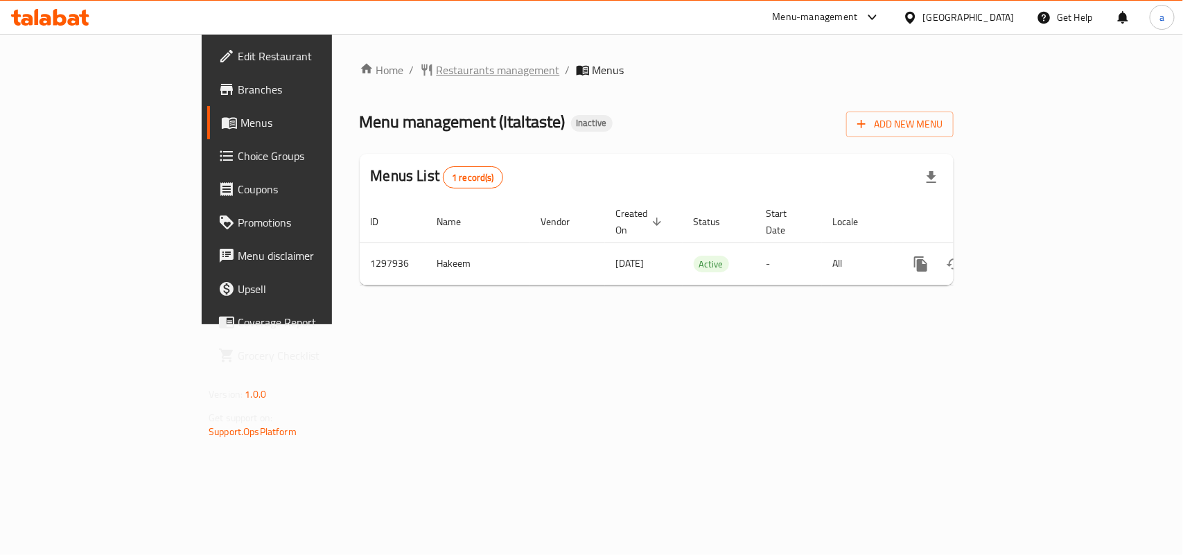
drag, startPoint x: 371, startPoint y: 54, endPoint x: 372, endPoint y: 64, distance: 10.5
click at [371, 54] on div "Home / Restaurants management / Menus Menu management ( Italtaste ) Inactive Ad…" at bounding box center [657, 179] width 650 height 290
click at [437, 67] on span "Restaurants management" at bounding box center [498, 70] width 123 height 17
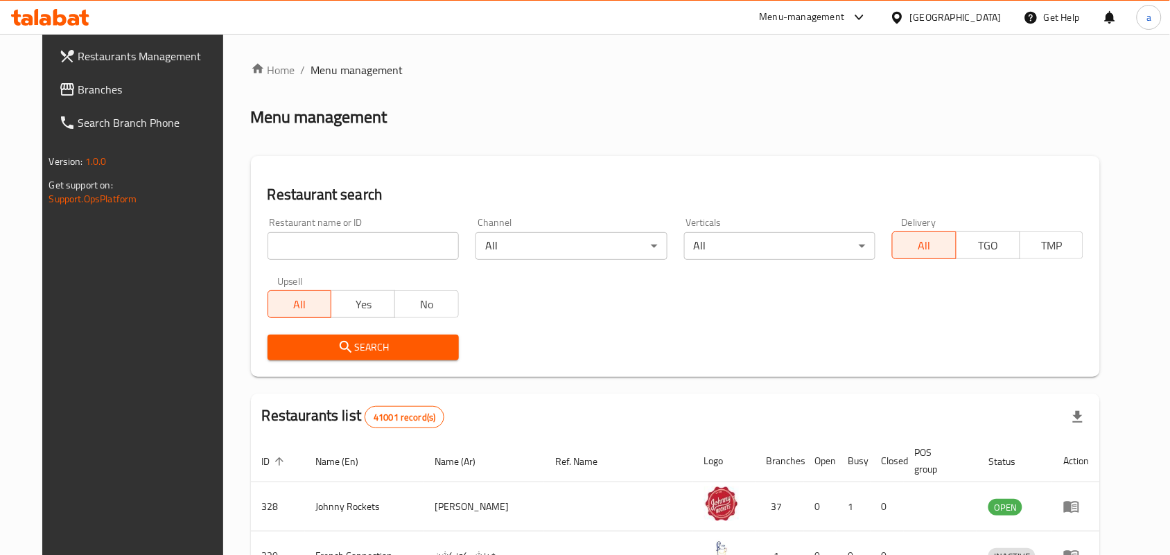
click at [67, 101] on link "Branches" at bounding box center [143, 89] width 190 height 33
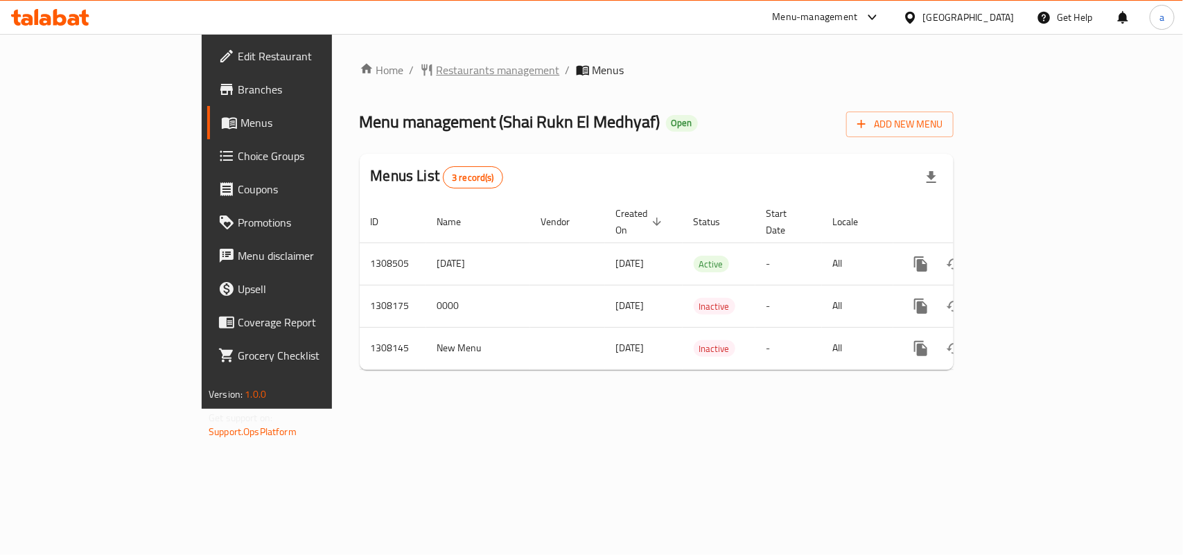
click at [437, 69] on span "Restaurants management" at bounding box center [498, 70] width 123 height 17
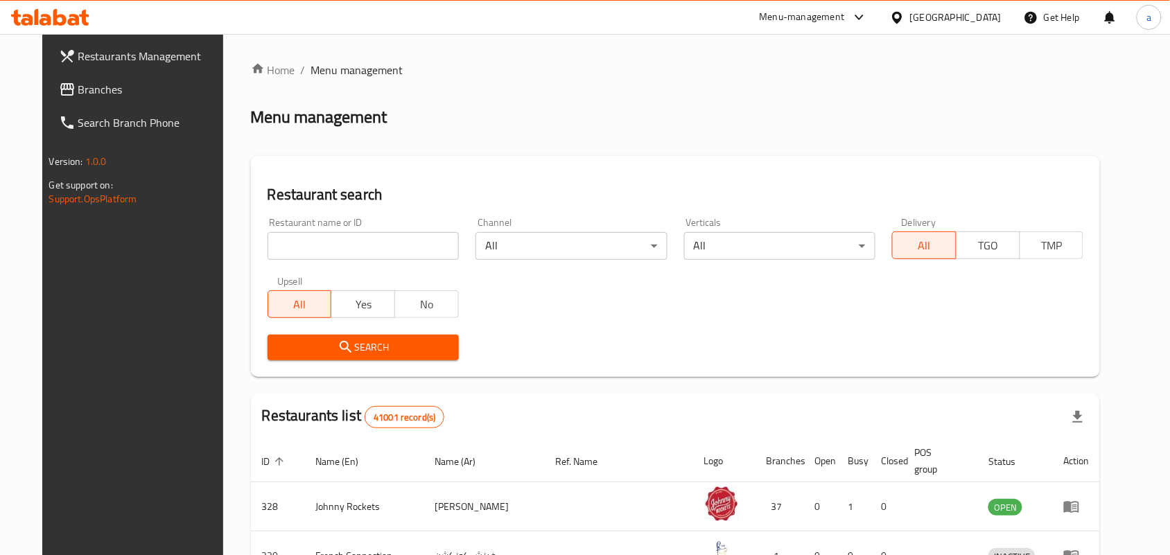
click at [78, 94] on span "Branches" at bounding box center [152, 89] width 148 height 17
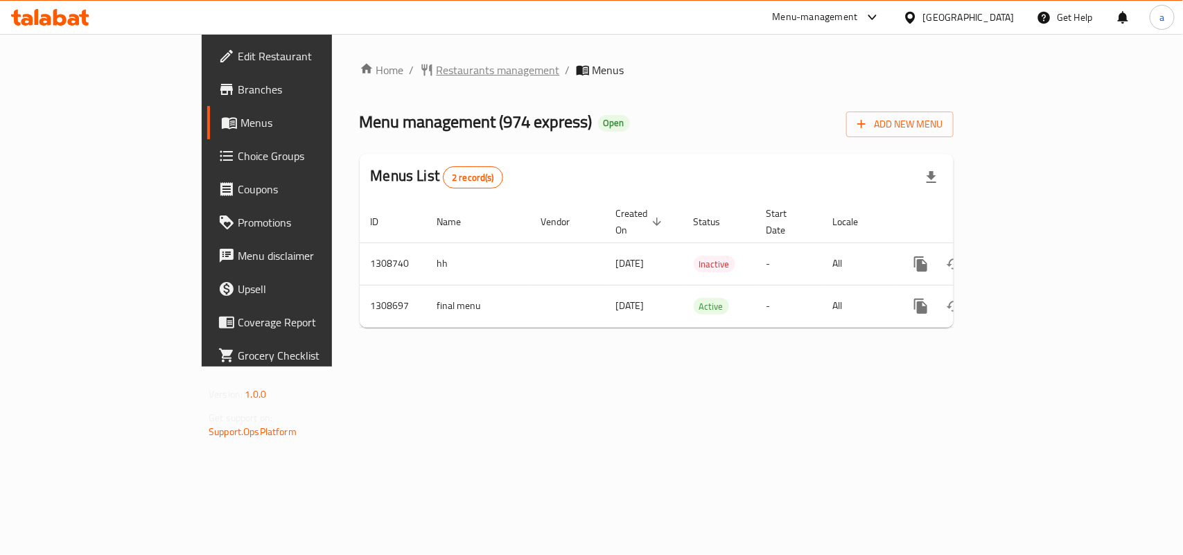
click at [437, 71] on span "Restaurants management" at bounding box center [498, 70] width 123 height 17
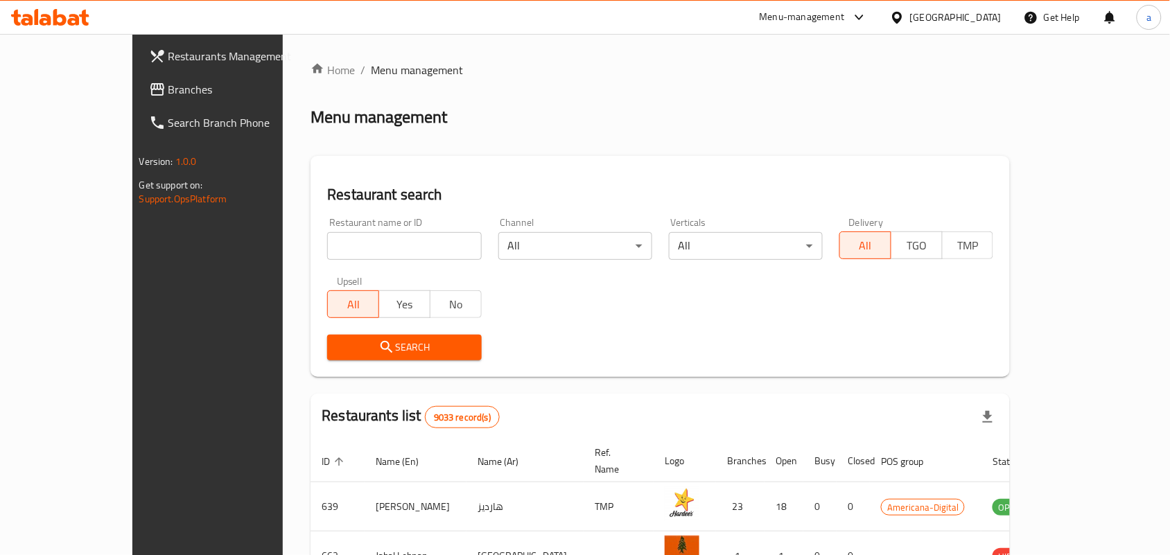
drag, startPoint x: 49, startPoint y: 96, endPoint x: 38, endPoint y: 94, distance: 11.3
click at [168, 96] on span "Branches" at bounding box center [242, 89] width 148 height 17
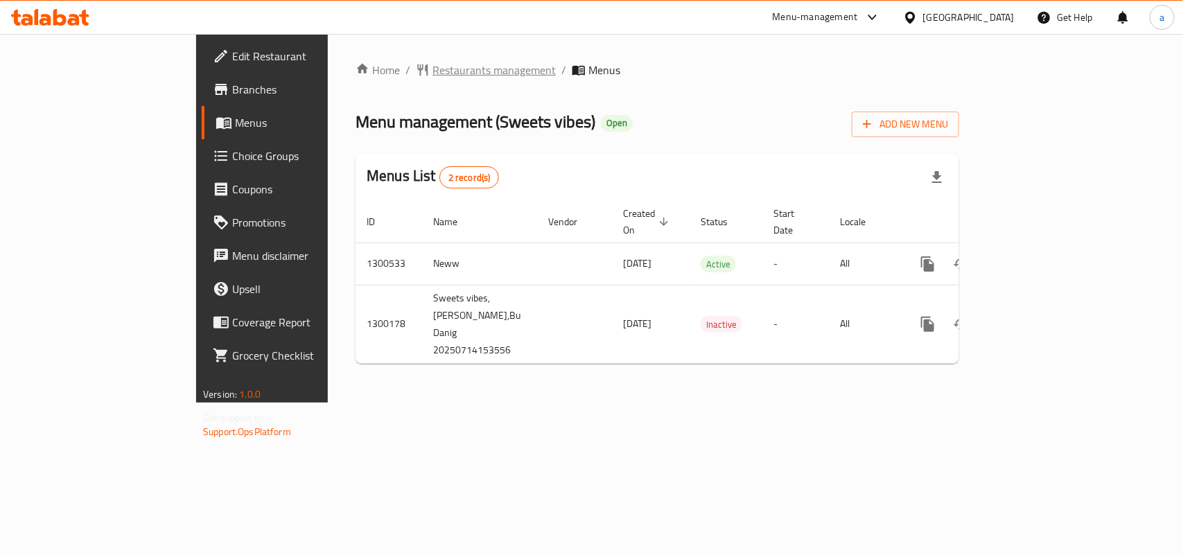
click at [433, 64] on span "Restaurants management" at bounding box center [494, 70] width 123 height 17
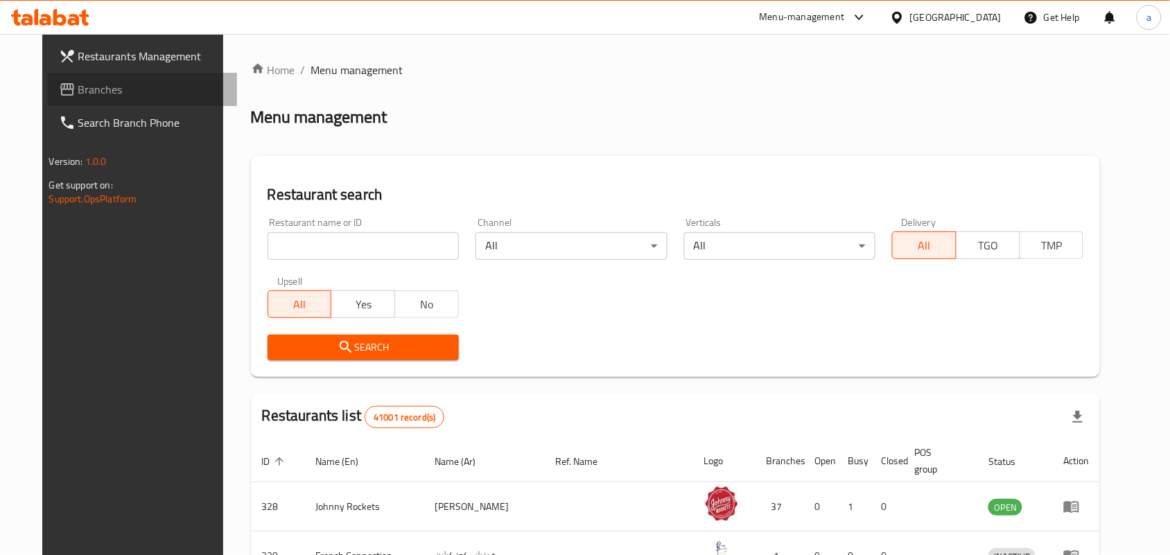
click at [78, 94] on span "Branches" at bounding box center [152, 89] width 148 height 17
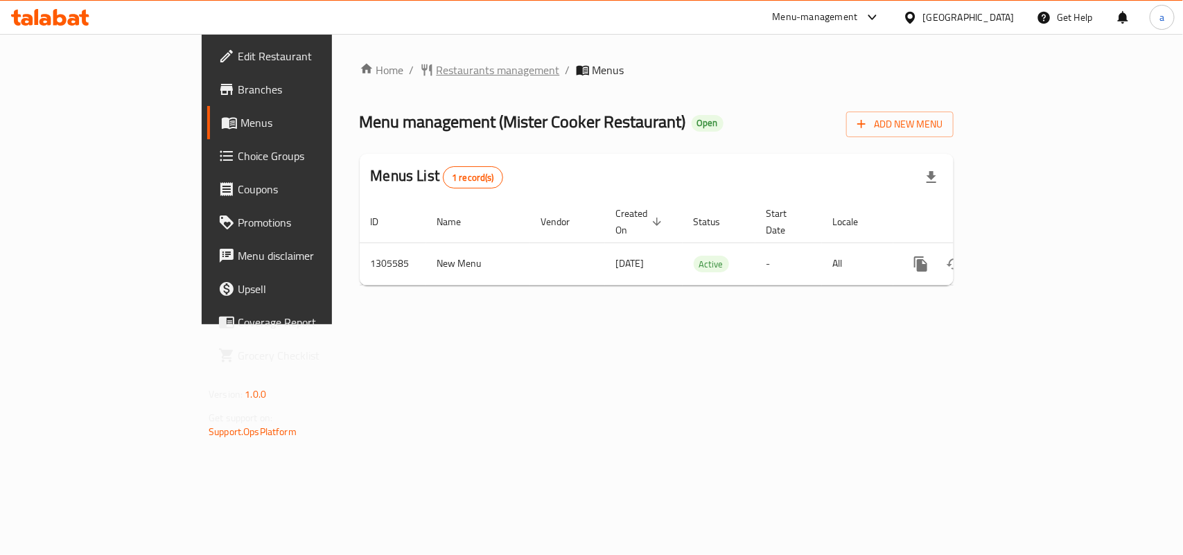
click at [437, 69] on span "Restaurants management" at bounding box center [498, 70] width 123 height 17
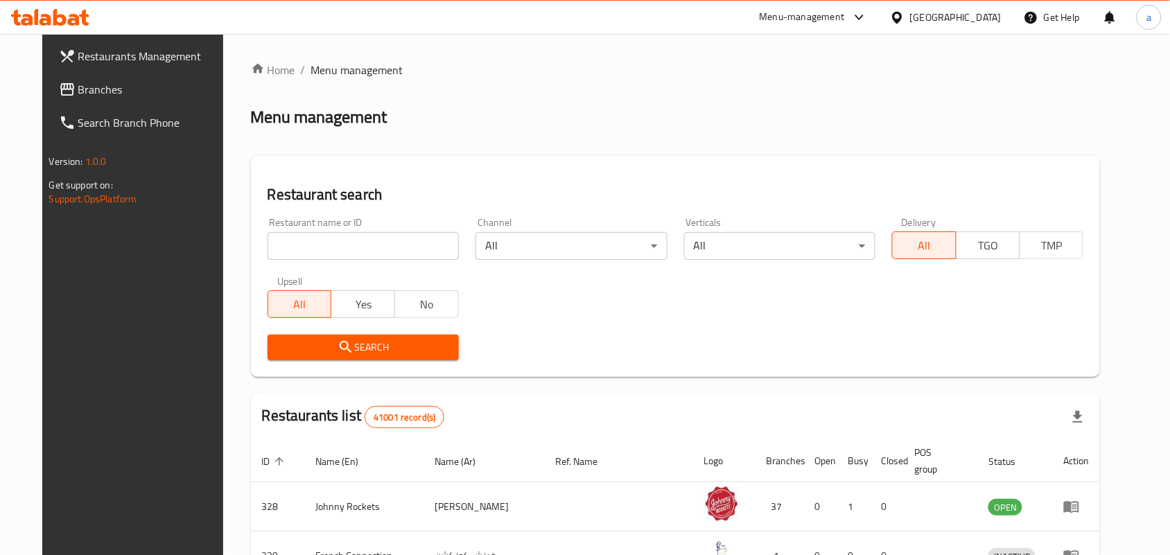
click at [125, 84] on span "Branches" at bounding box center [152, 89] width 148 height 17
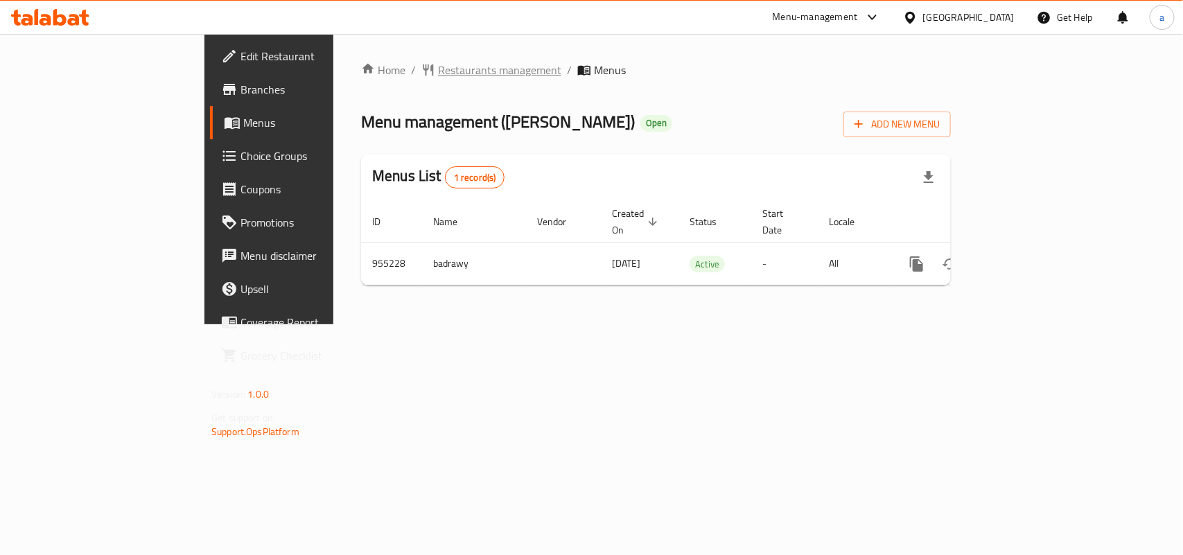
click at [438, 64] on span "Restaurants management" at bounding box center [499, 70] width 123 height 17
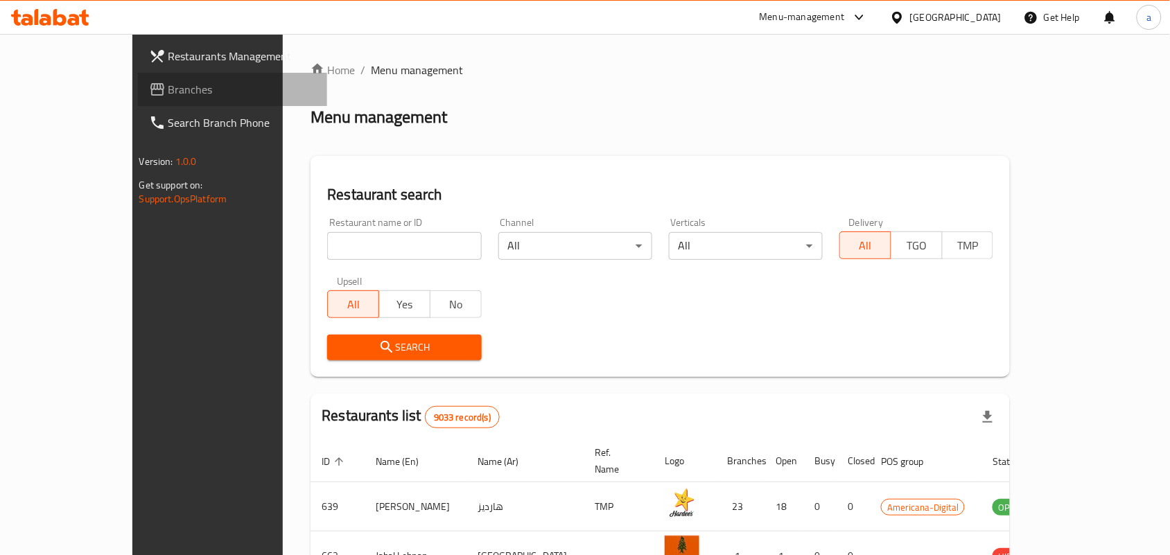
click at [168, 92] on span "Branches" at bounding box center [242, 89] width 148 height 17
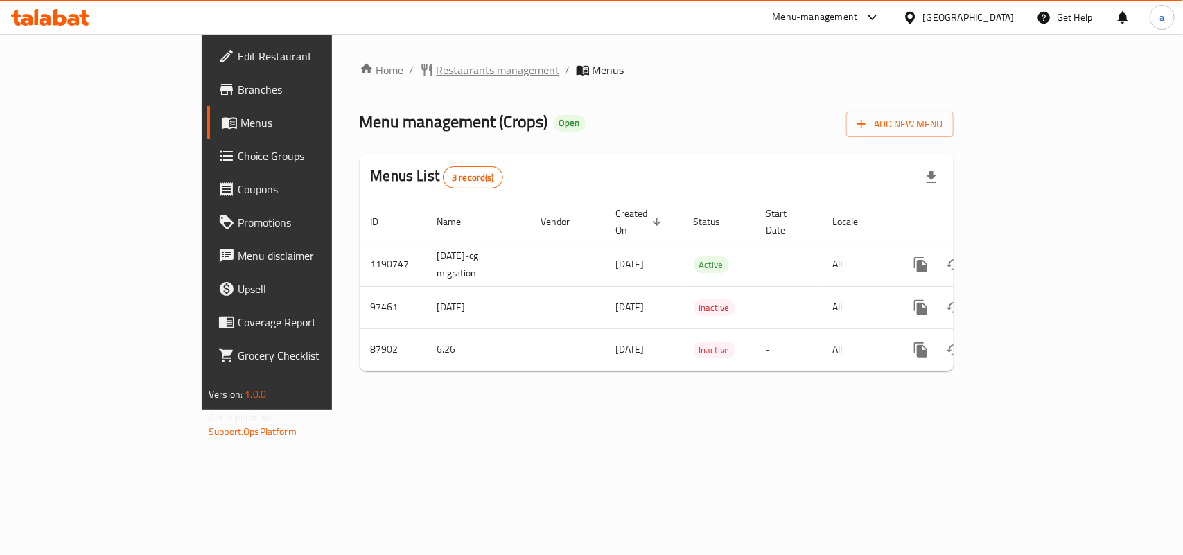
click at [437, 71] on span "Restaurants management" at bounding box center [498, 70] width 123 height 17
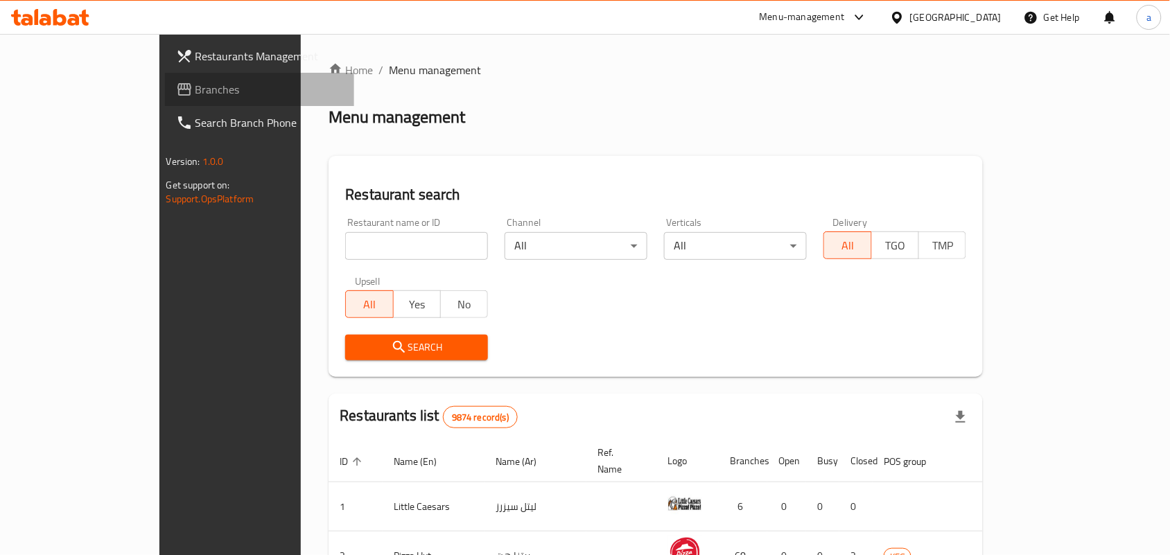
click at [196, 82] on span "Branches" at bounding box center [270, 89] width 148 height 17
